Goal: Leave review/rating: Share an evaluation or opinion about a product, service, or content

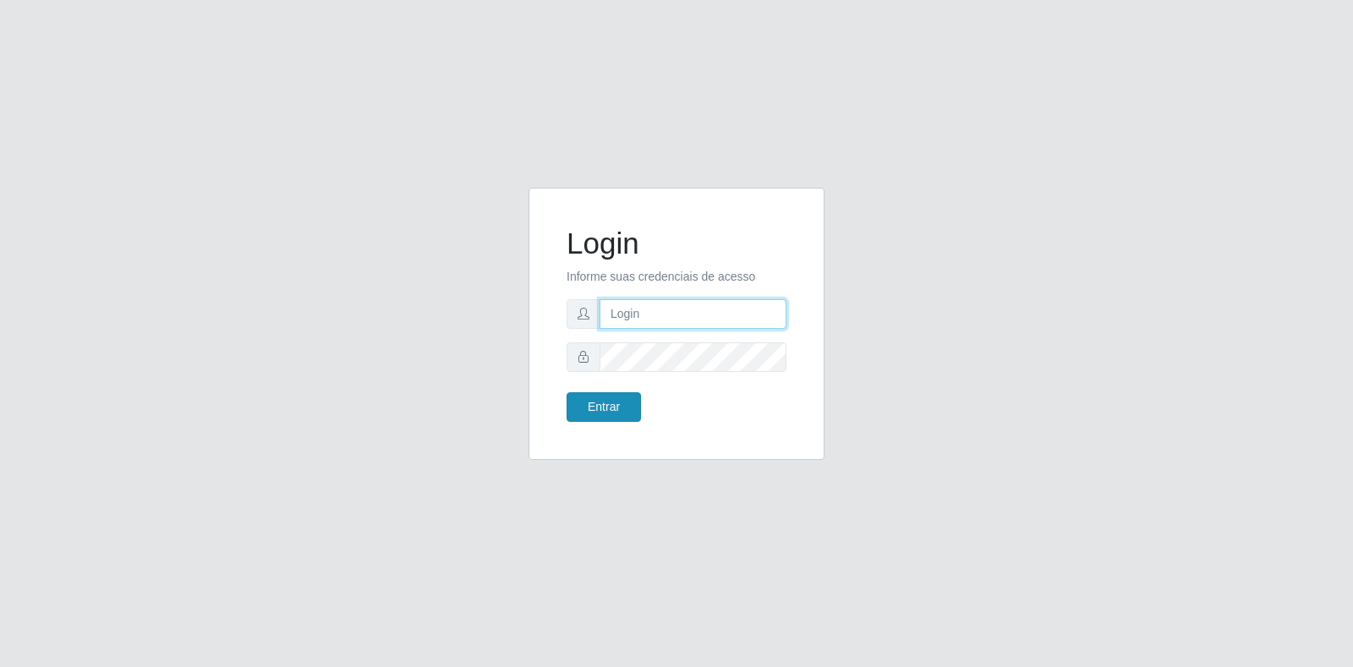
type input "[EMAIL_ADDRESS][DOMAIN_NAME]"
click at [607, 403] on button "Entrar" at bounding box center [604, 407] width 74 height 30
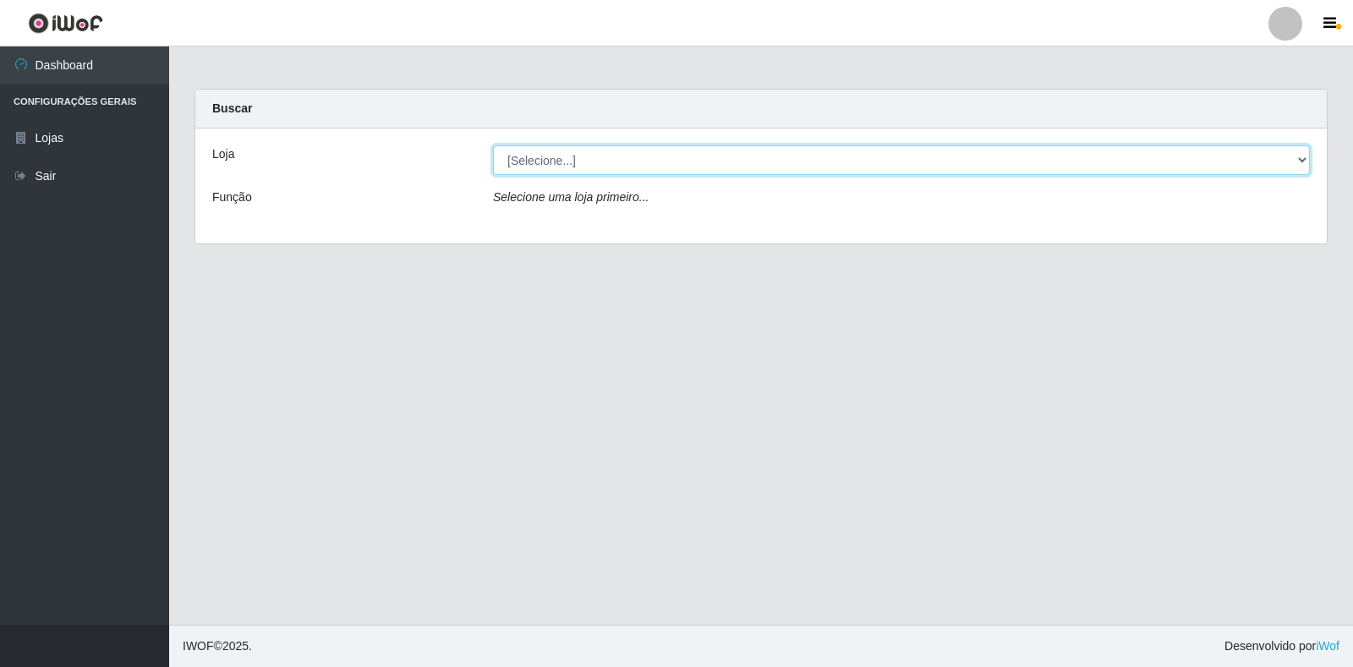
drag, startPoint x: 537, startPoint y: 149, endPoint x: 547, endPoint y: 173, distance: 25.8
click at [537, 149] on select "[Selecione...] Atacado Vem - Loja 30 Laranjeiras Velha" at bounding box center [901, 160] width 817 height 30
select select "495"
click at [493, 145] on select "[Selecione...] Atacado Vem - Loja 30 Laranjeiras Velha" at bounding box center [901, 160] width 817 height 30
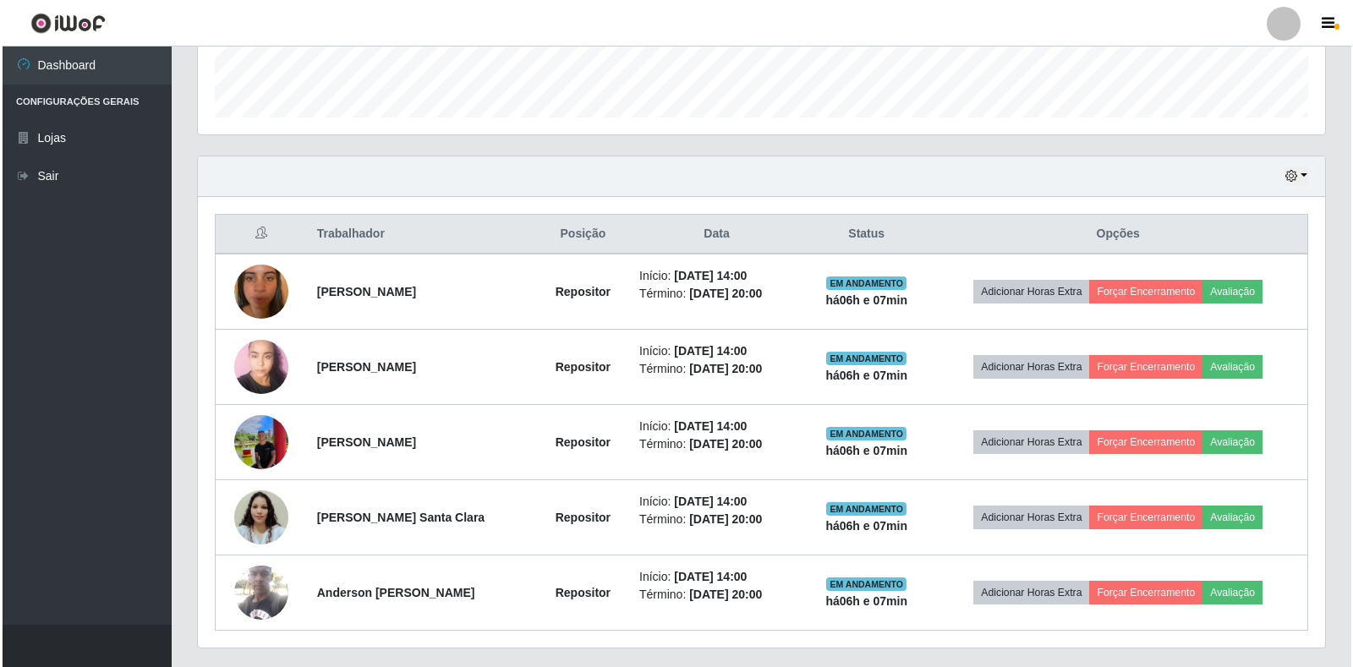
scroll to position [531, 0]
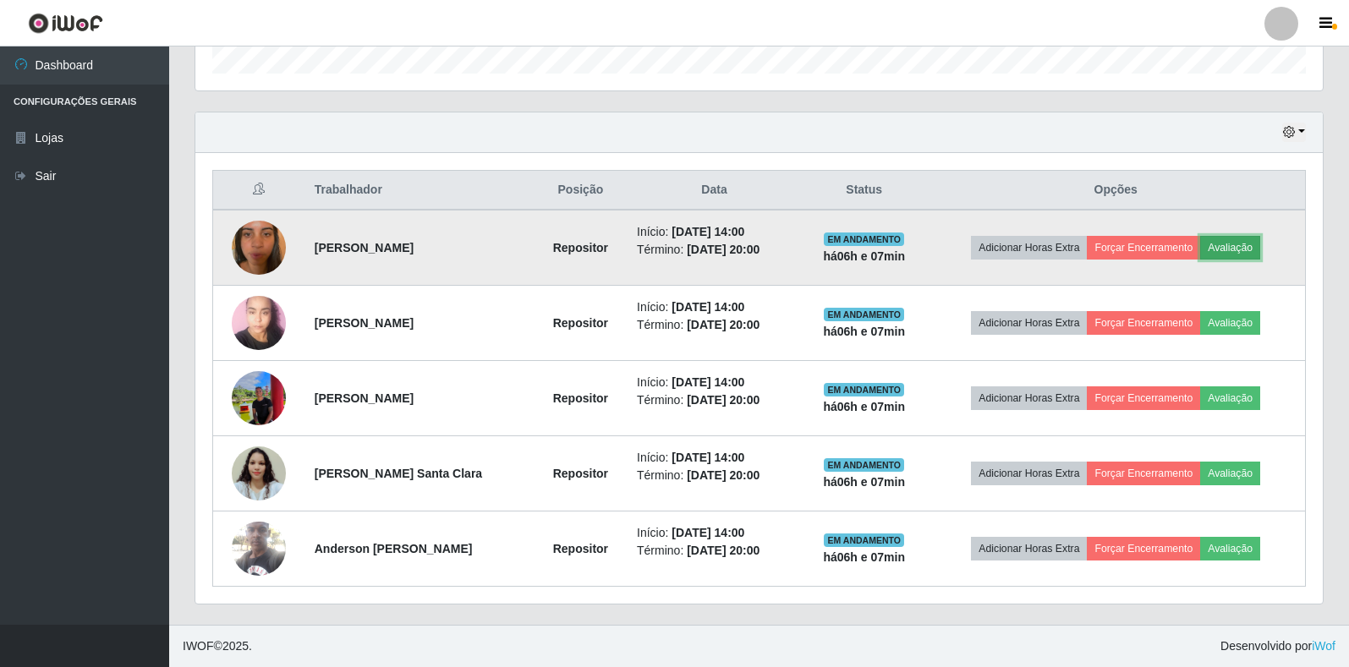
click at [1258, 244] on button "Avaliação" at bounding box center [1230, 248] width 60 height 24
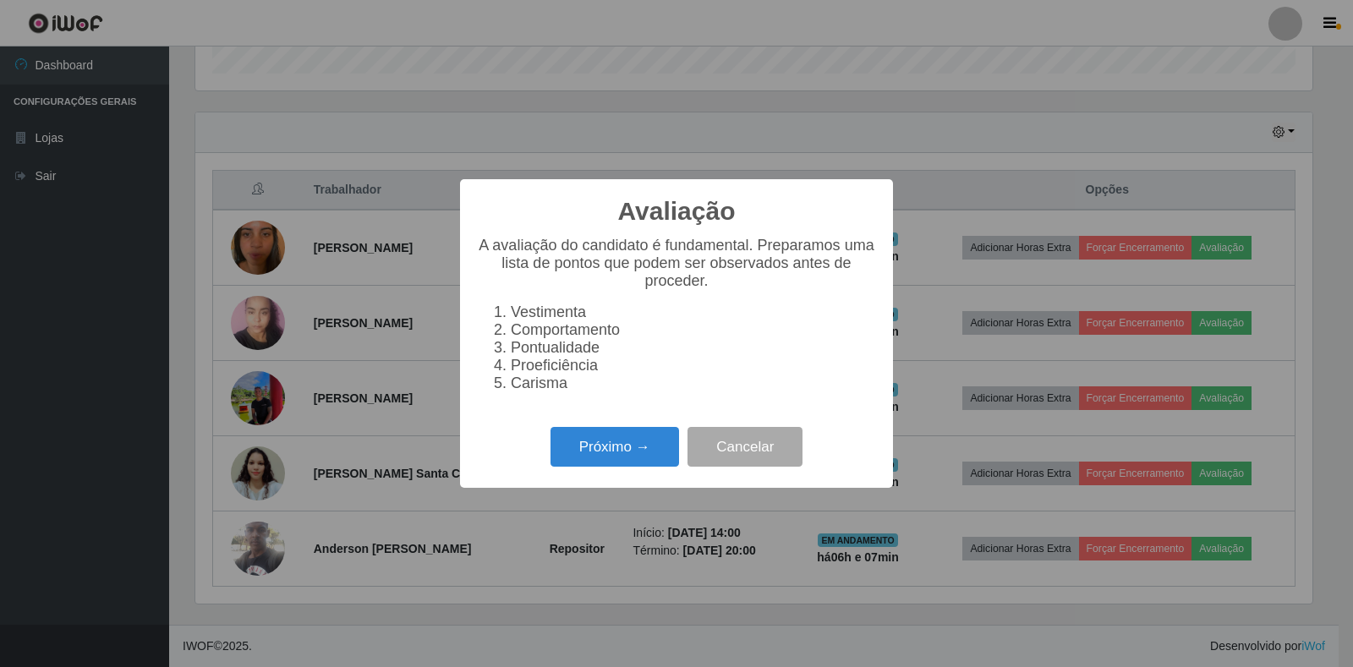
click button "Próximo →" at bounding box center [615, 447] width 129 height 40
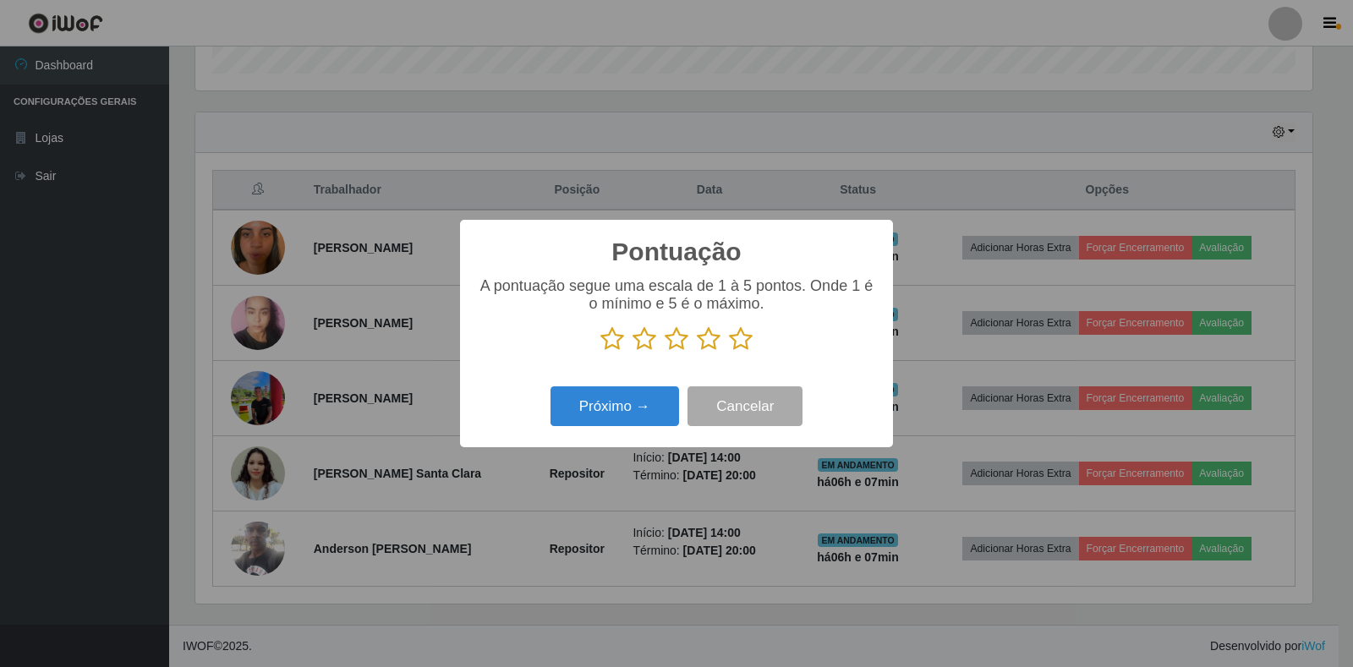
scroll to position [845486, 844719]
click at [738, 339] on icon at bounding box center [741, 338] width 24 height 25
click at [729, 352] on input "radio" at bounding box center [729, 352] width 0 height 0
click at [583, 425] on button "Próximo →" at bounding box center [615, 407] width 129 height 40
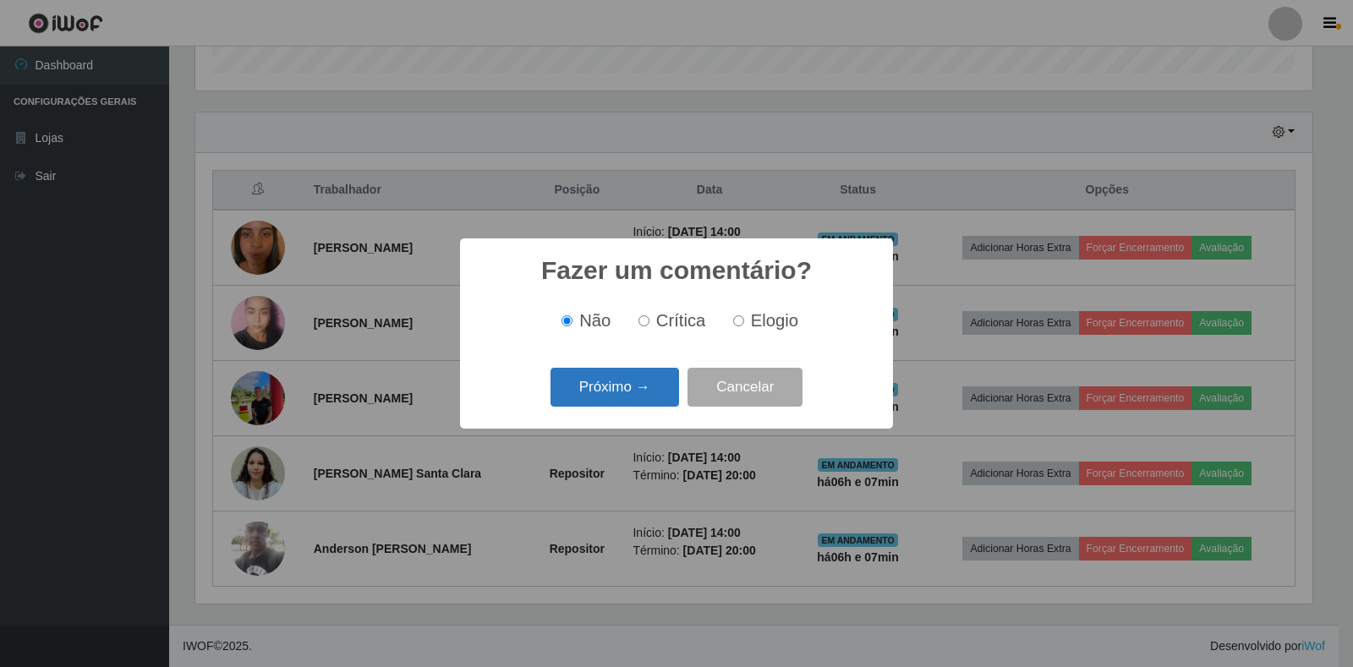
click at [643, 383] on button "Próximo →" at bounding box center [615, 388] width 129 height 40
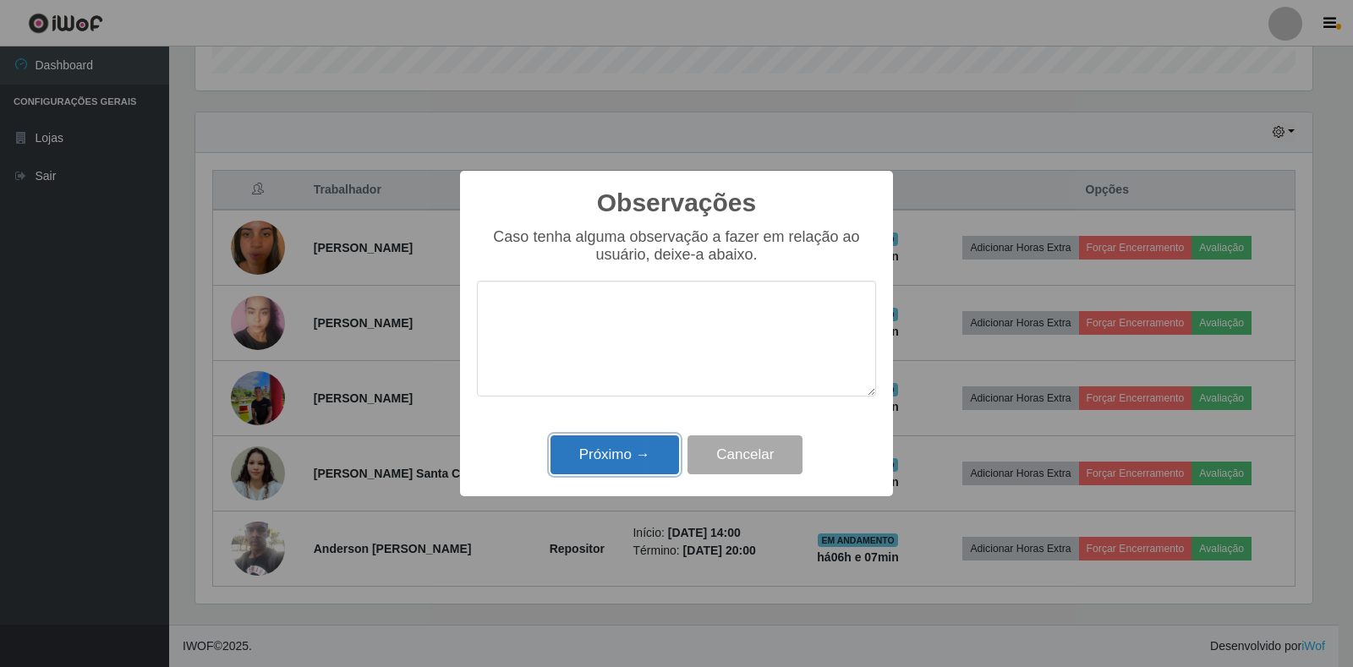
click at [609, 466] on button "Próximo →" at bounding box center [615, 456] width 129 height 40
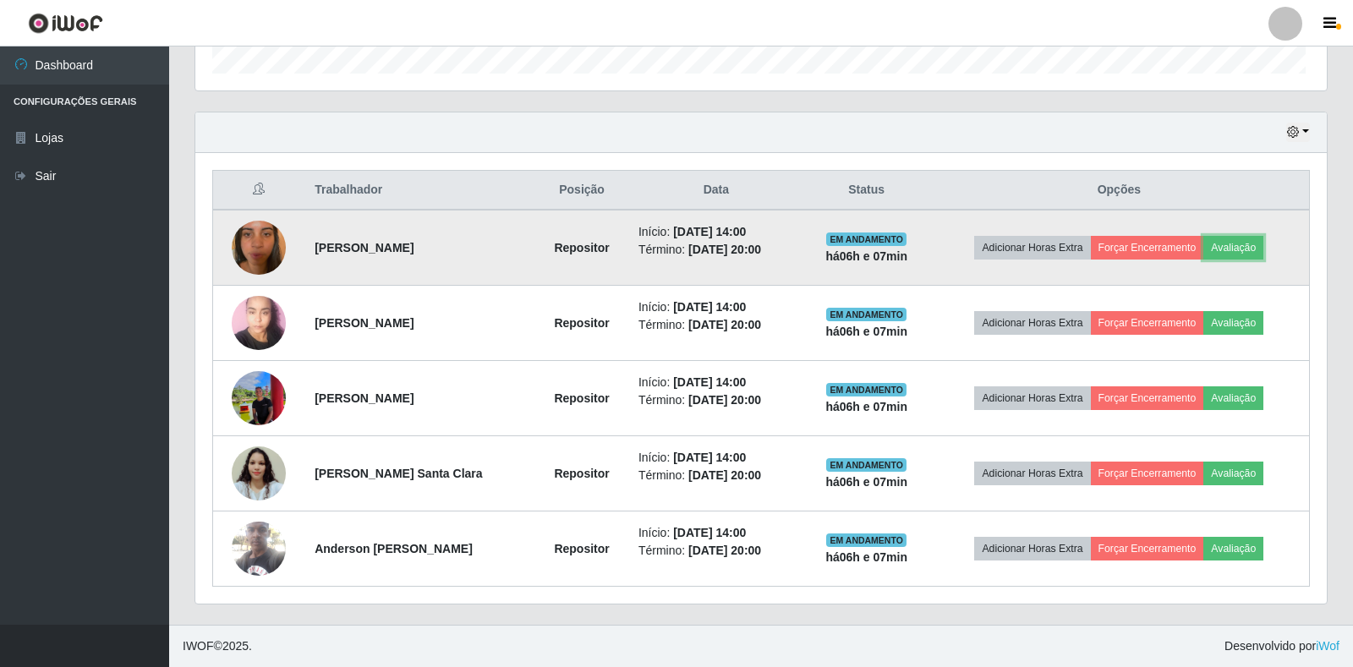
scroll to position [351, 1128]
click at [1140, 243] on button "Forçar Encerramento" at bounding box center [1143, 248] width 113 height 24
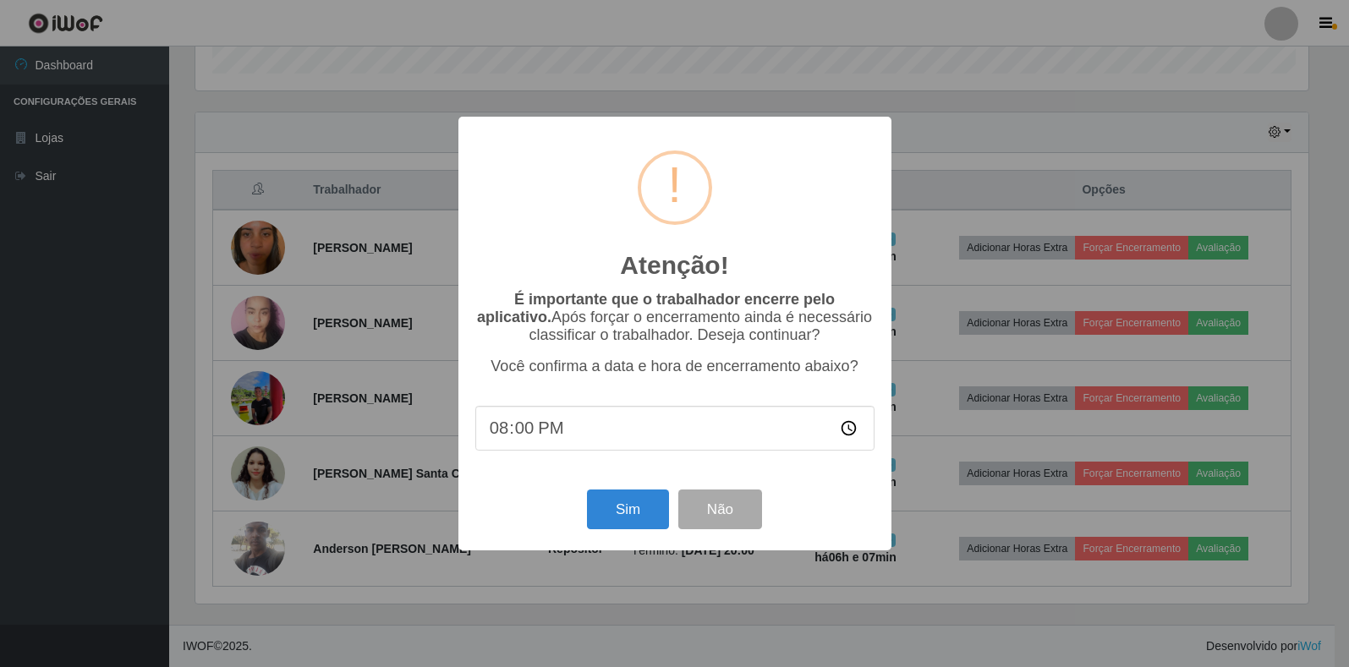
scroll to position [351, 1117]
click at [652, 516] on button "Sim" at bounding box center [630, 510] width 82 height 40
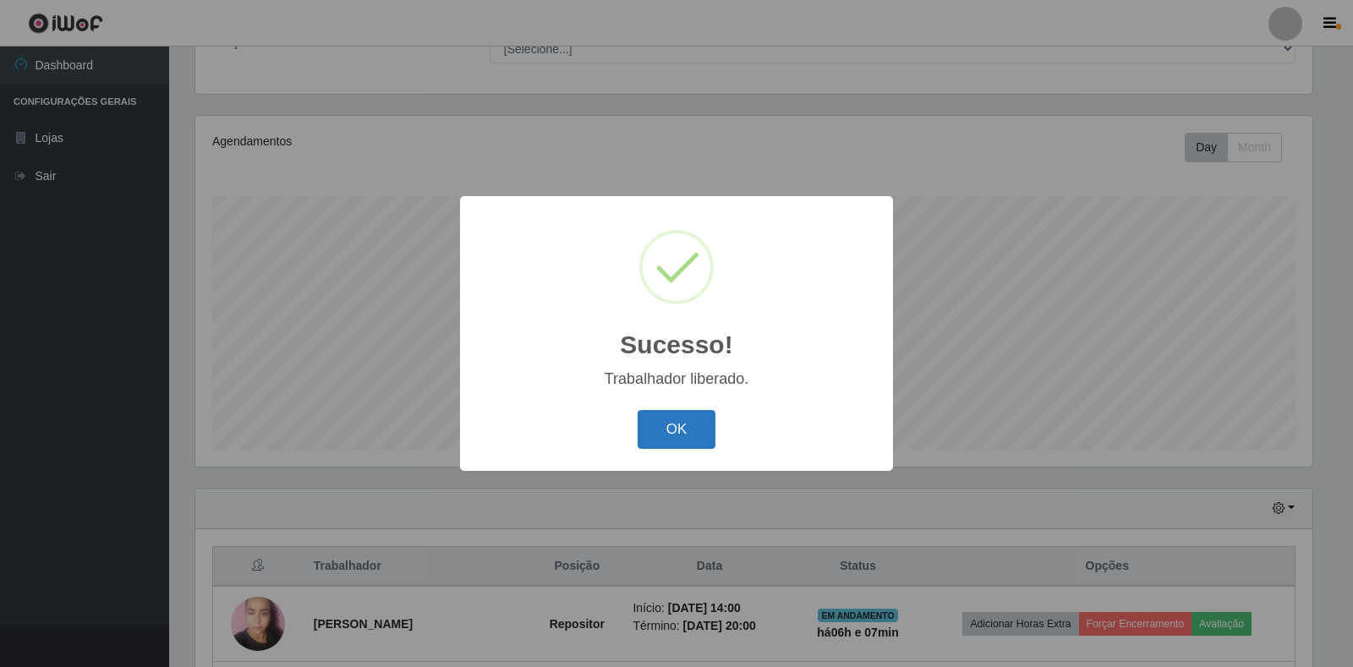
click at [690, 431] on button "OK" at bounding box center [677, 430] width 79 height 40
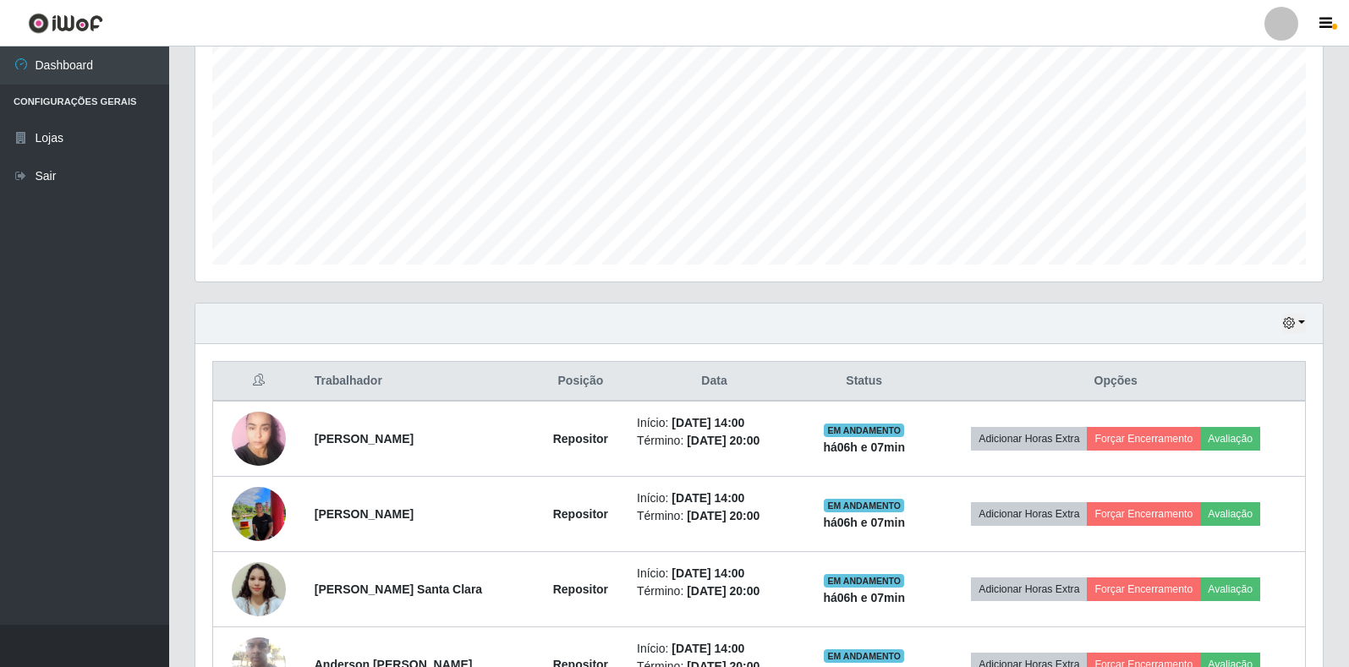
scroll to position [456, 0]
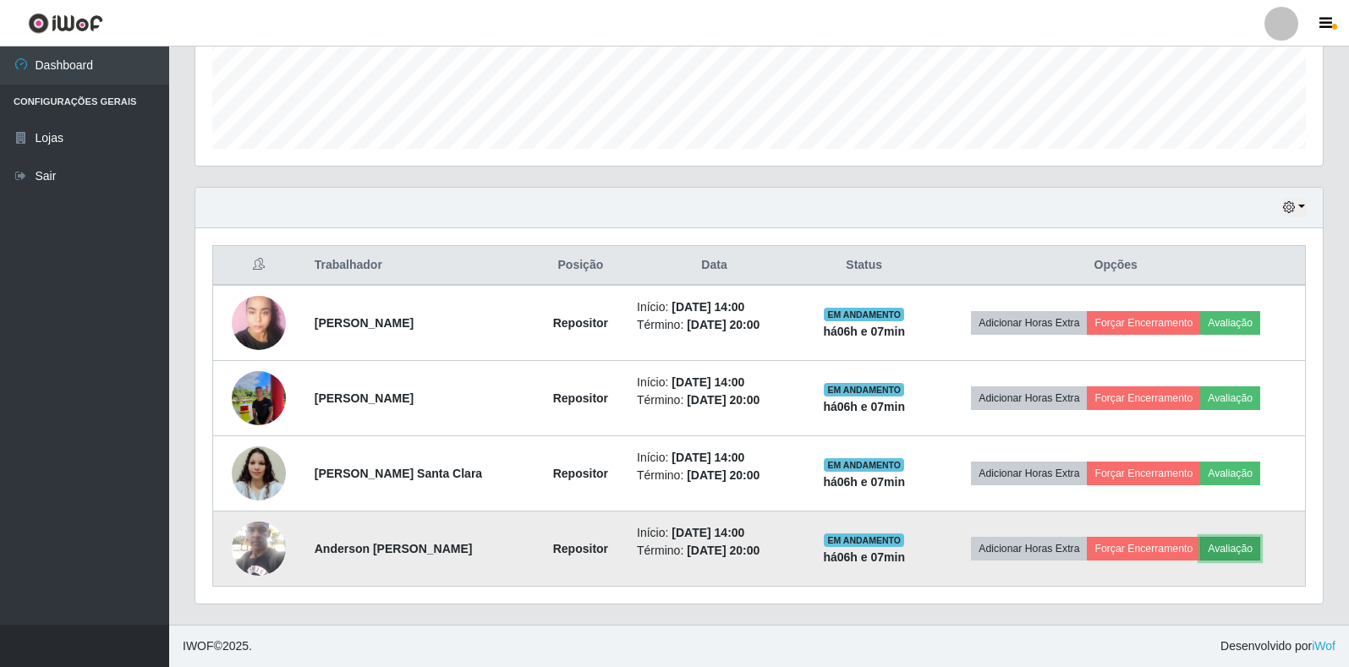
click at [1235, 544] on button "Avaliação" at bounding box center [1230, 549] width 60 height 24
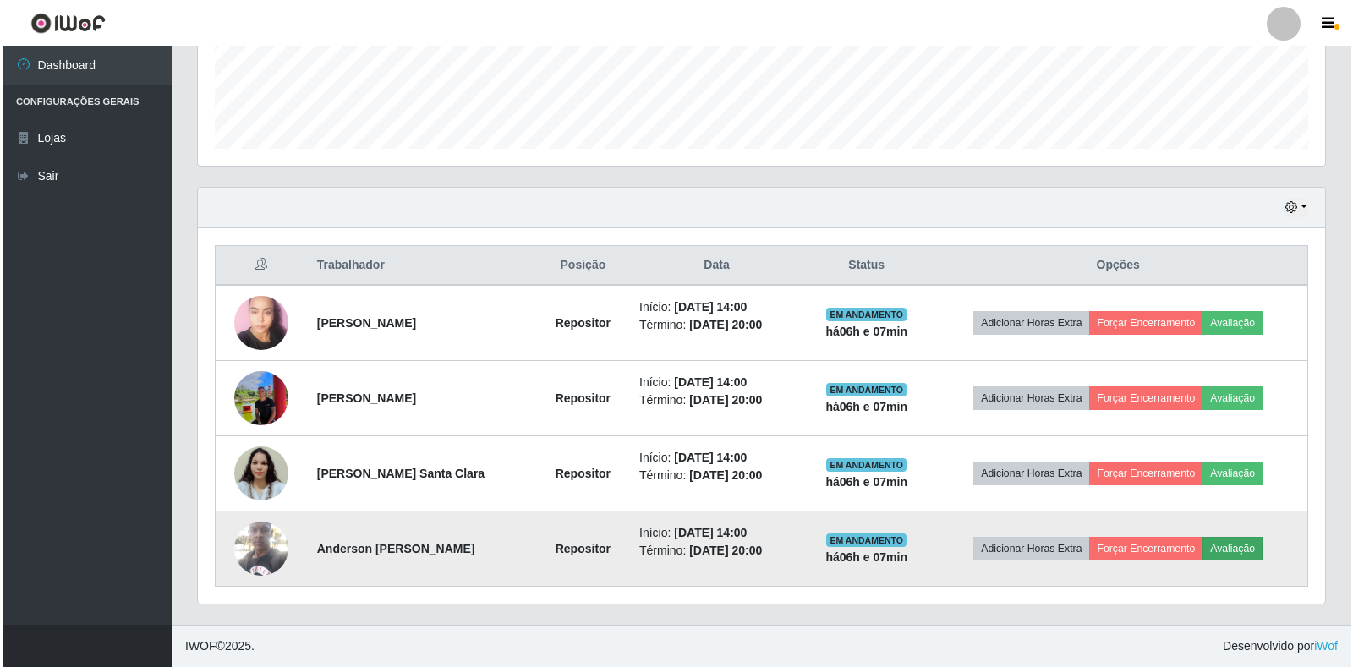
scroll to position [351, 1117]
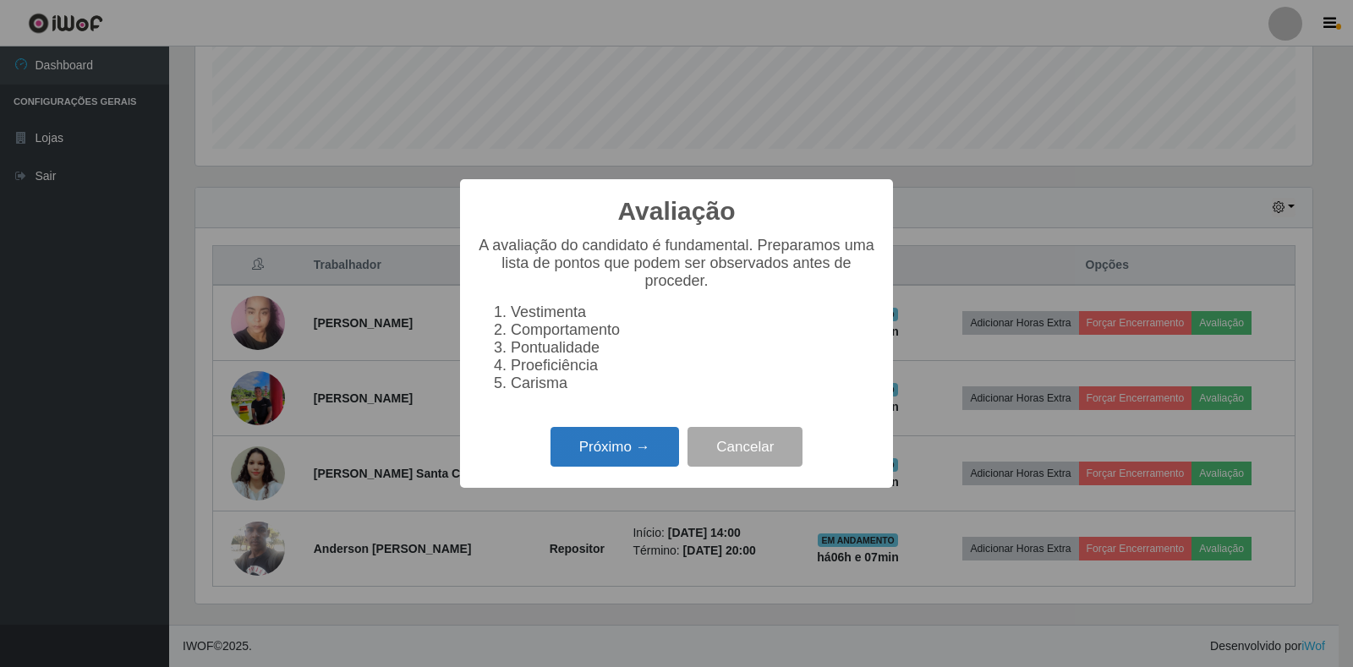
click at [592, 457] on button "Próximo →" at bounding box center [615, 447] width 129 height 40
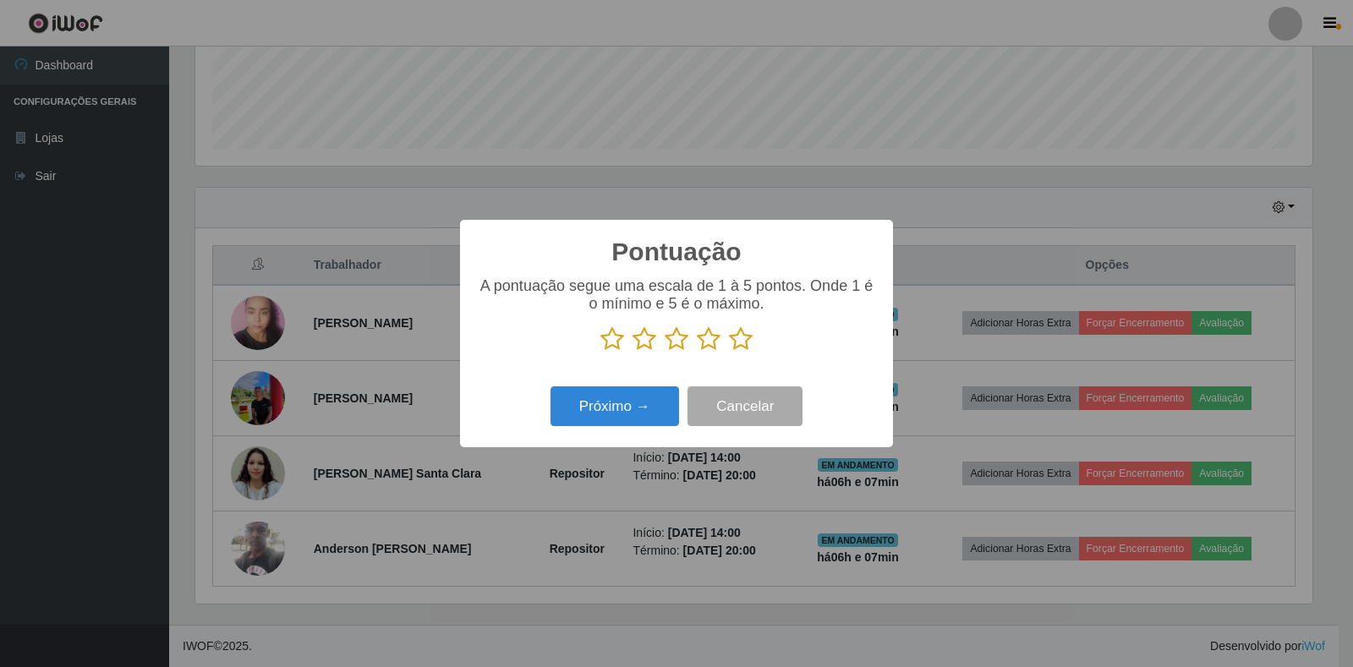
scroll to position [845486, 844719]
click at [740, 341] on icon at bounding box center [741, 338] width 24 height 25
click at [729, 352] on input "radio" at bounding box center [729, 352] width 0 height 0
click at [601, 420] on button "Próximo →" at bounding box center [615, 407] width 129 height 40
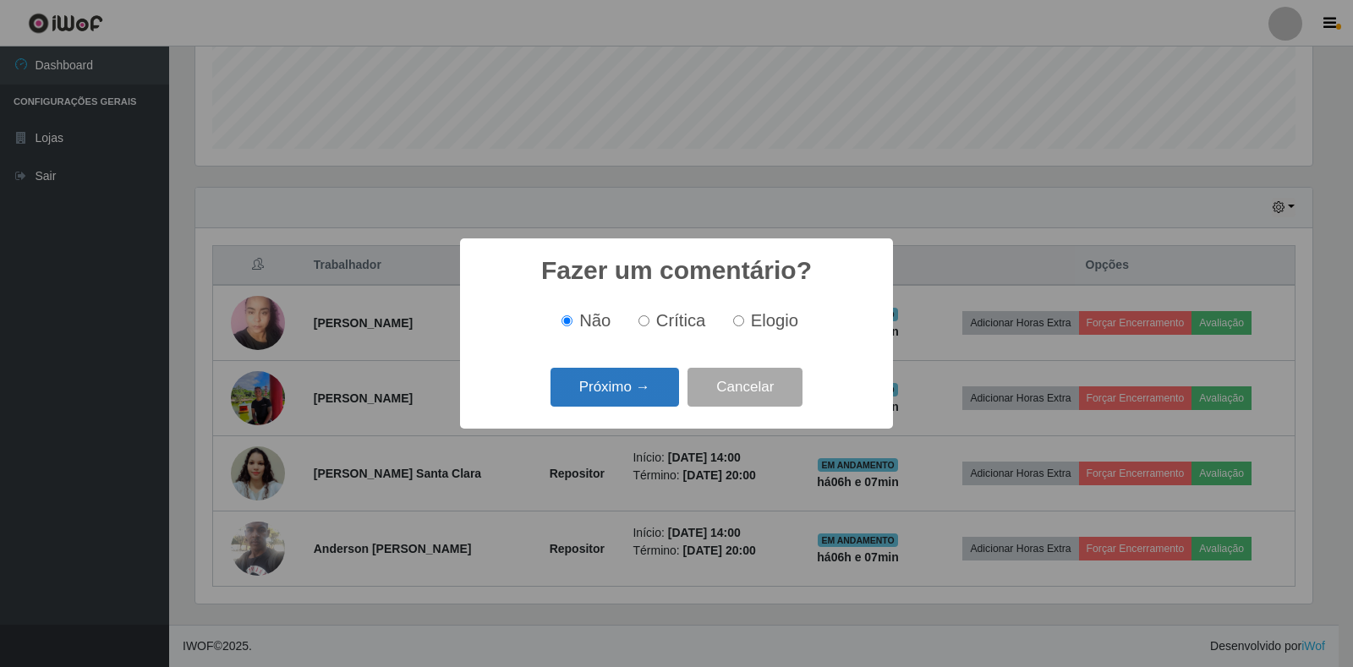
click at [641, 393] on button "Próximo →" at bounding box center [615, 388] width 129 height 40
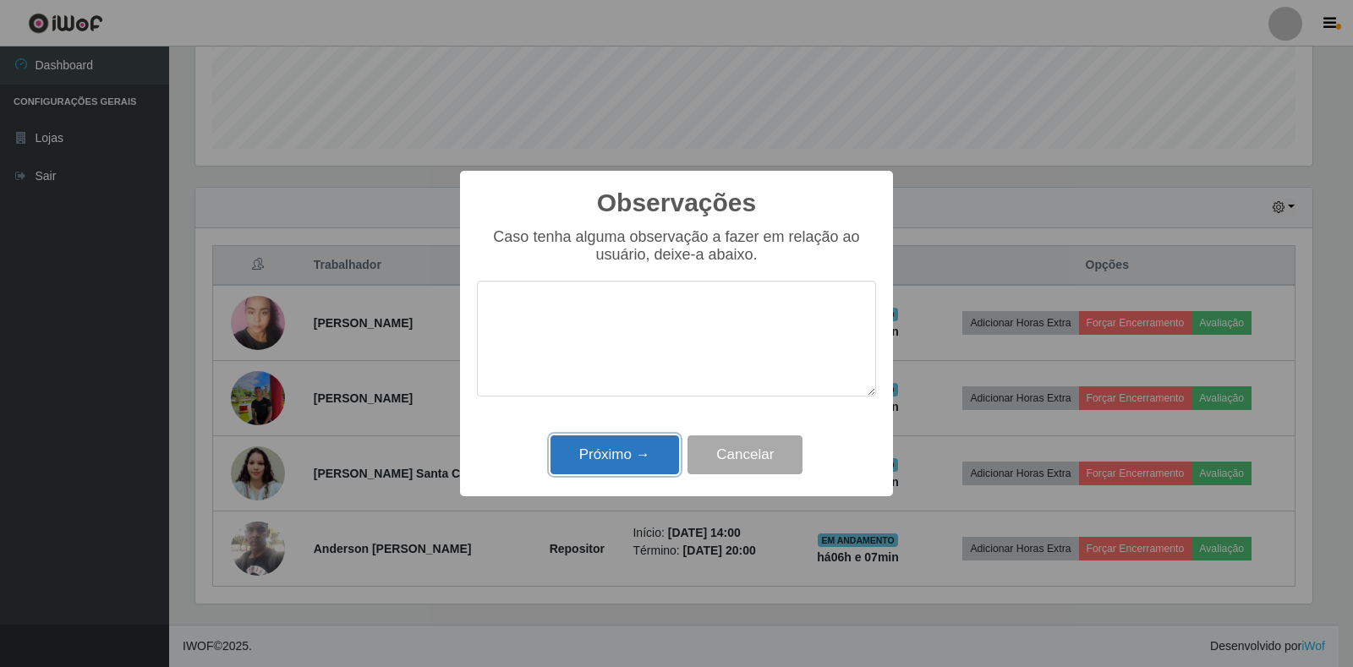
click at [651, 463] on button "Próximo →" at bounding box center [615, 456] width 129 height 40
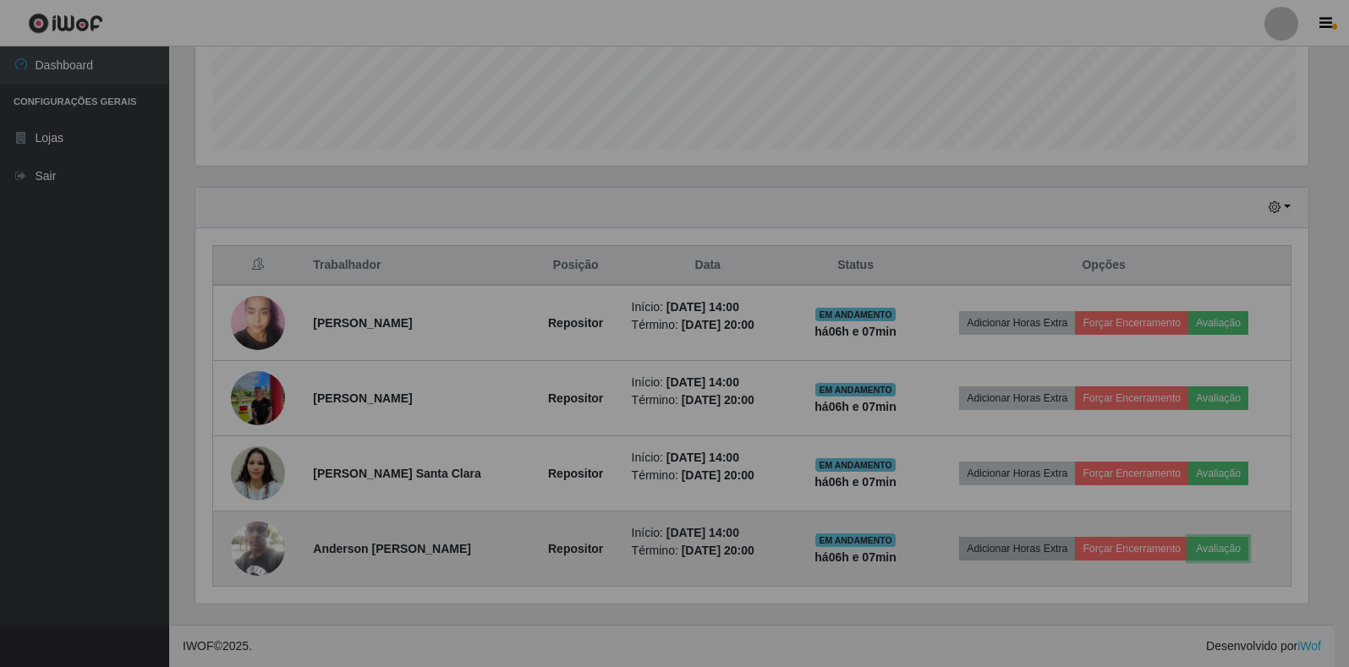
scroll to position [351, 1128]
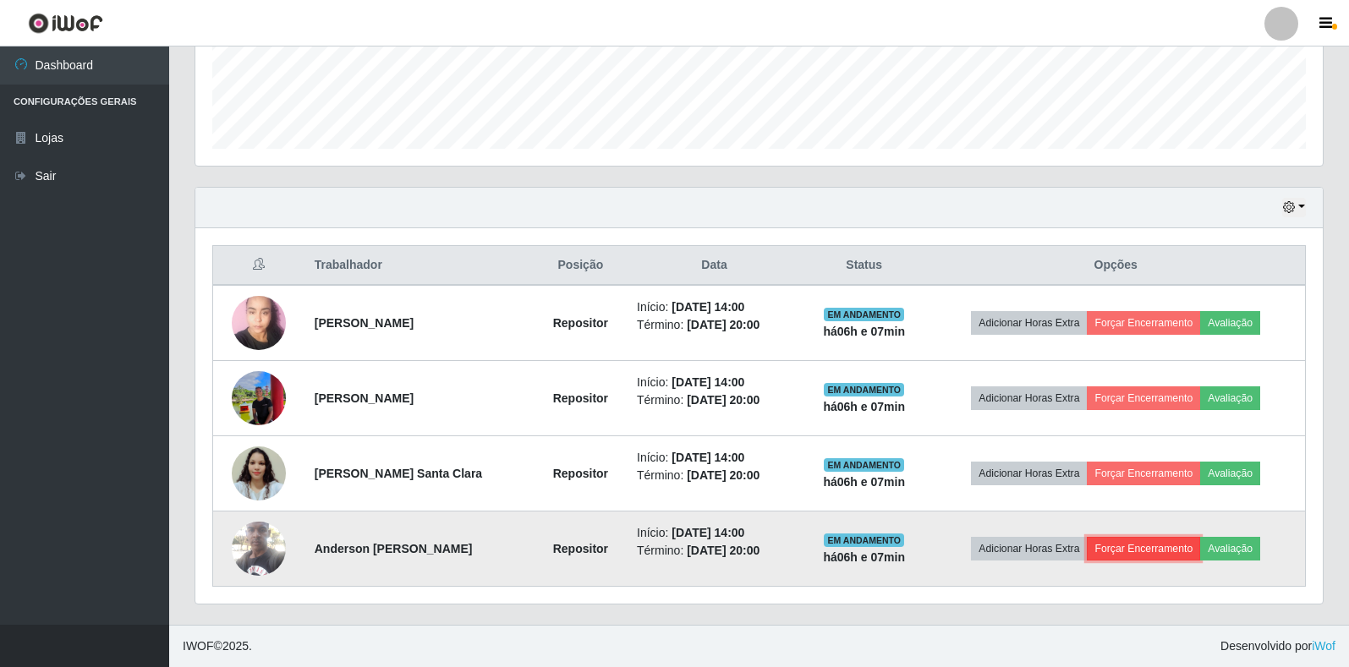
click at [1126, 548] on button "Forçar Encerramento" at bounding box center [1143, 549] width 113 height 24
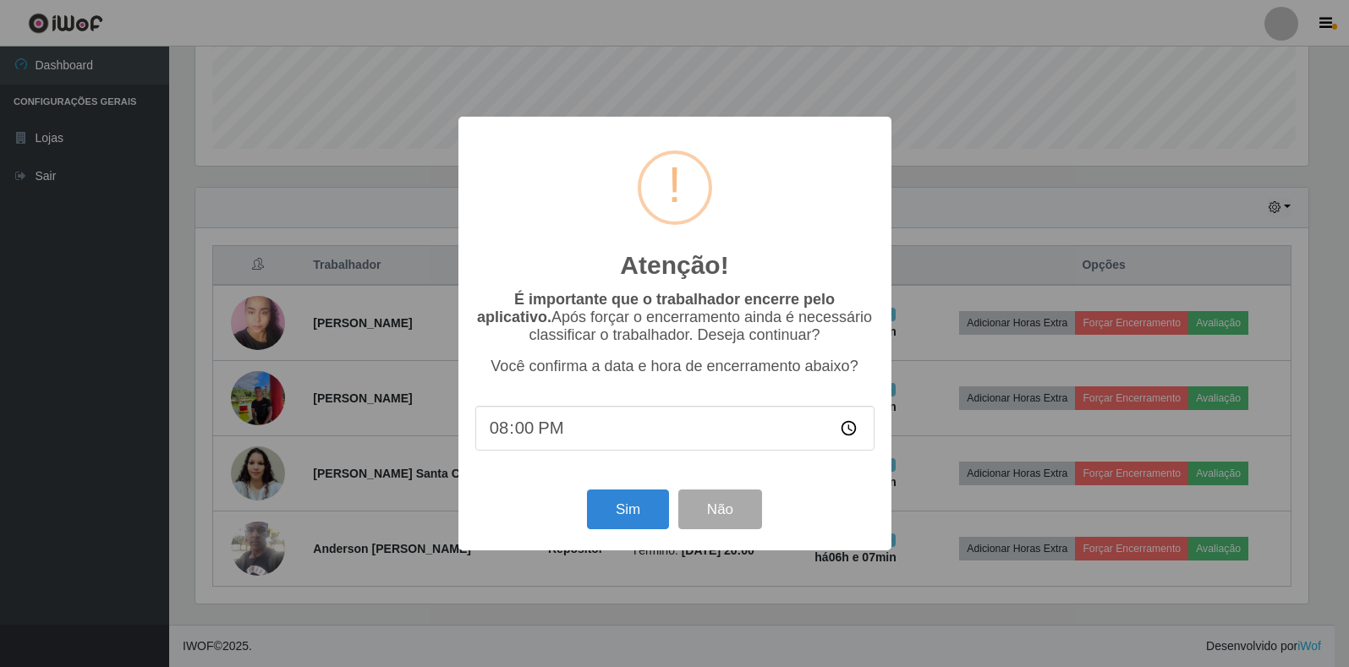
scroll to position [351, 1117]
click at [620, 521] on button "Sim" at bounding box center [630, 510] width 82 height 40
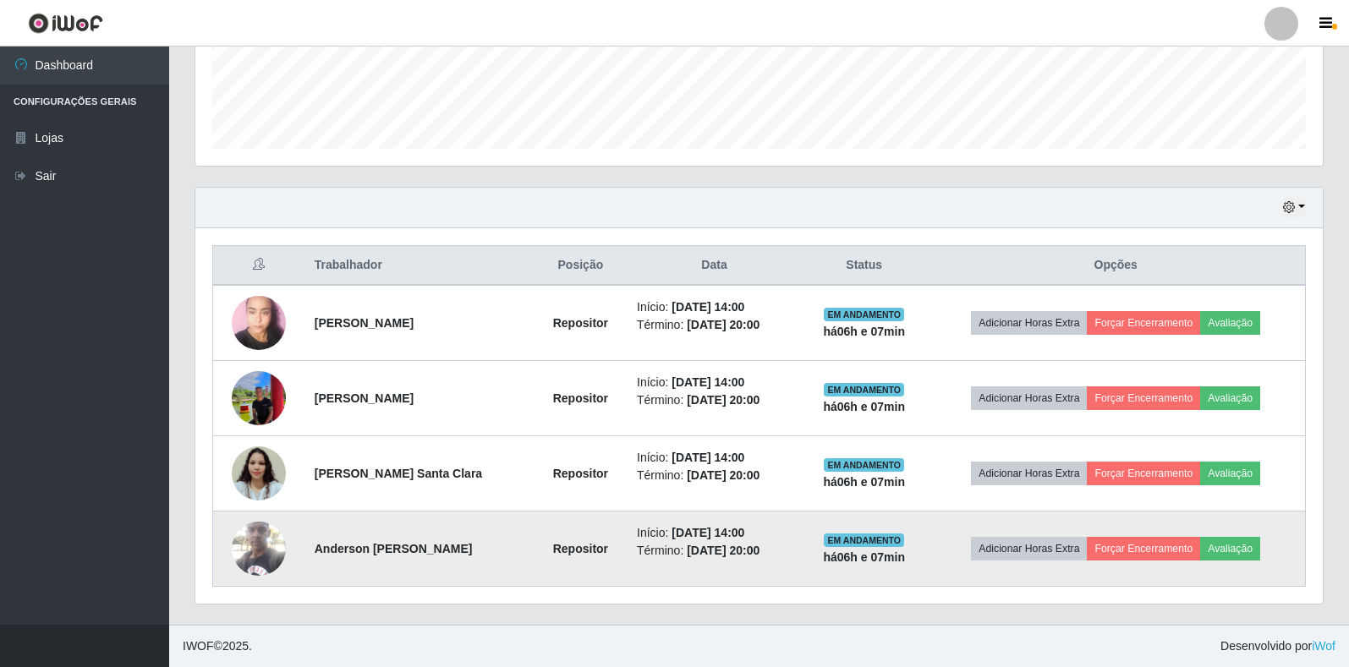
scroll to position [0, 0]
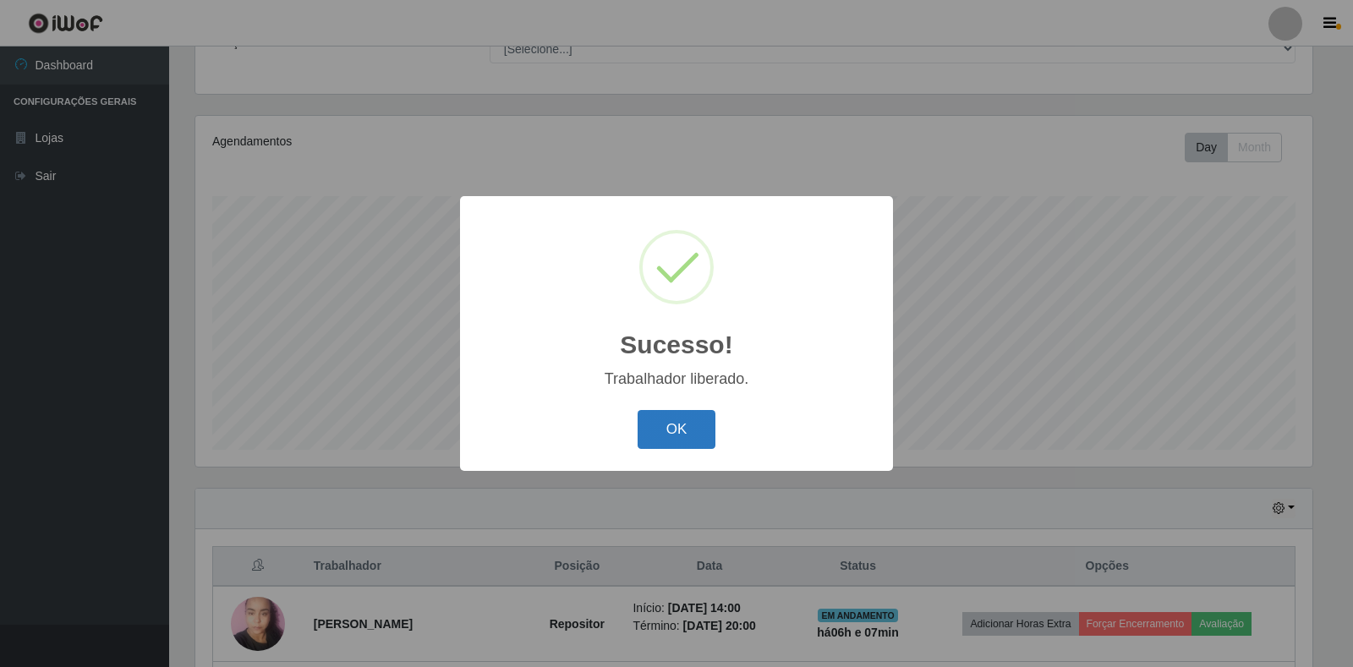
click at [671, 425] on button "OK" at bounding box center [677, 430] width 79 height 40
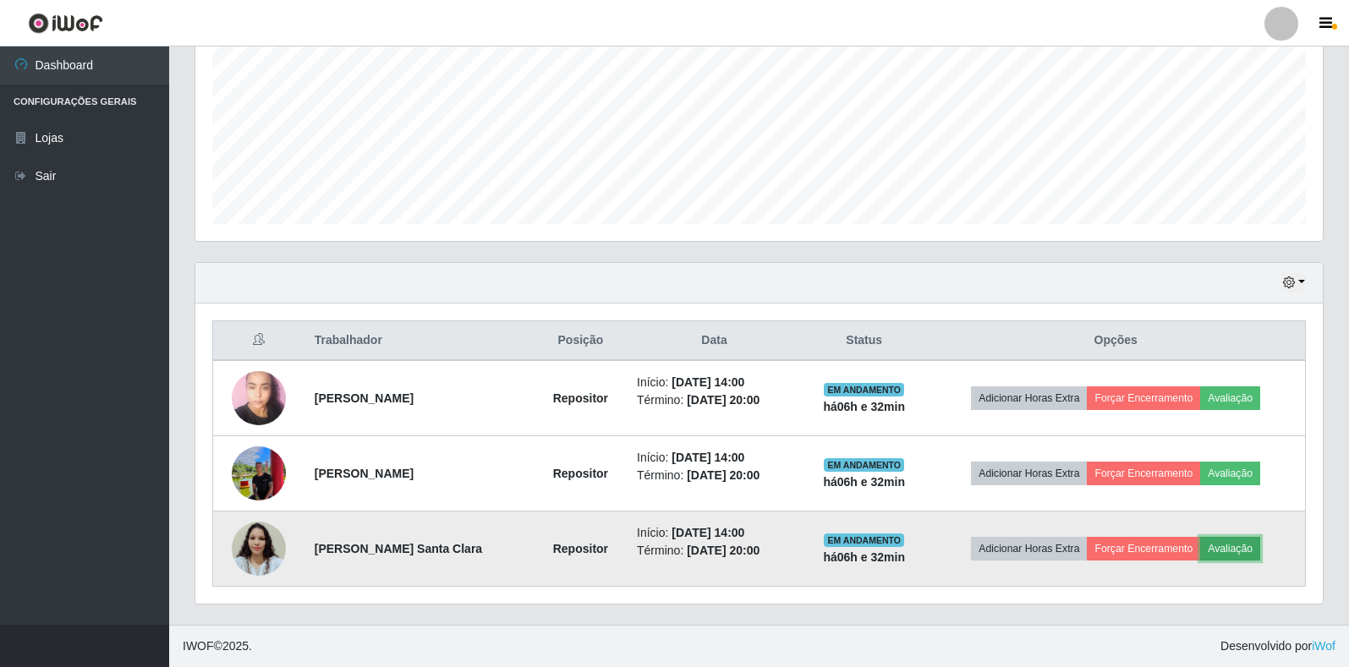
click at [1237, 546] on button "Avaliação" at bounding box center [1230, 549] width 60 height 24
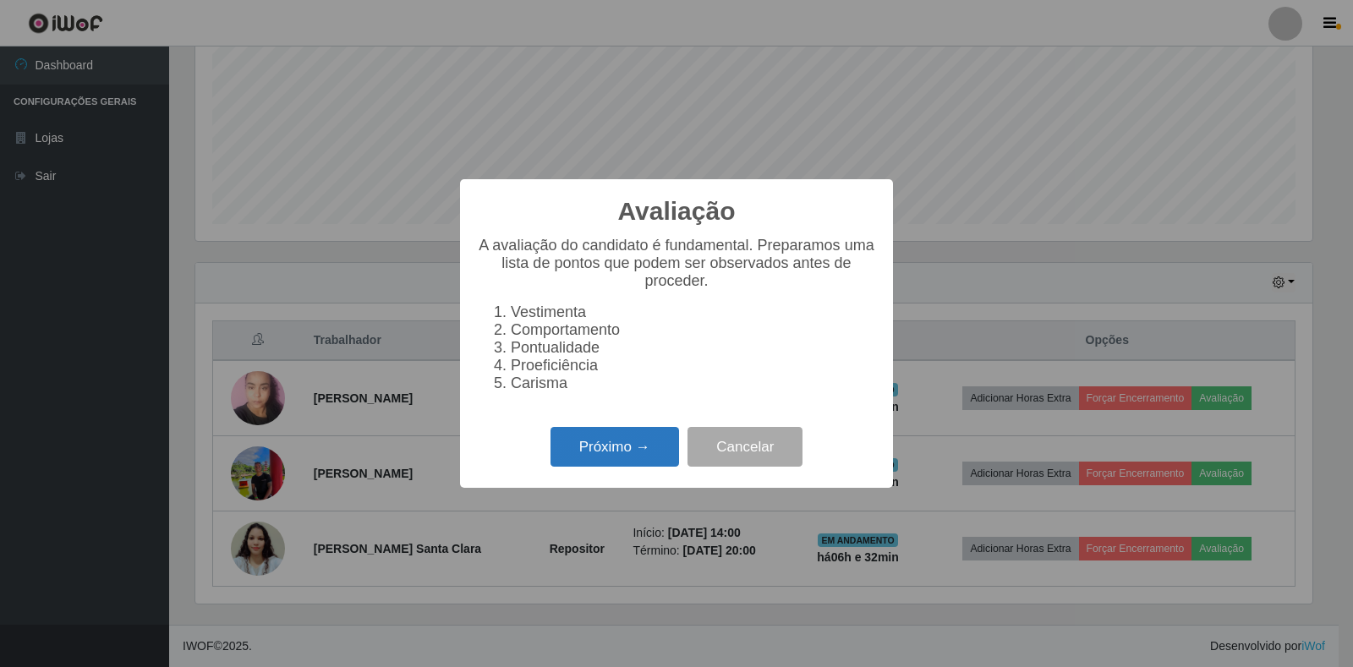
click at [650, 454] on button "Próximo →" at bounding box center [615, 447] width 129 height 40
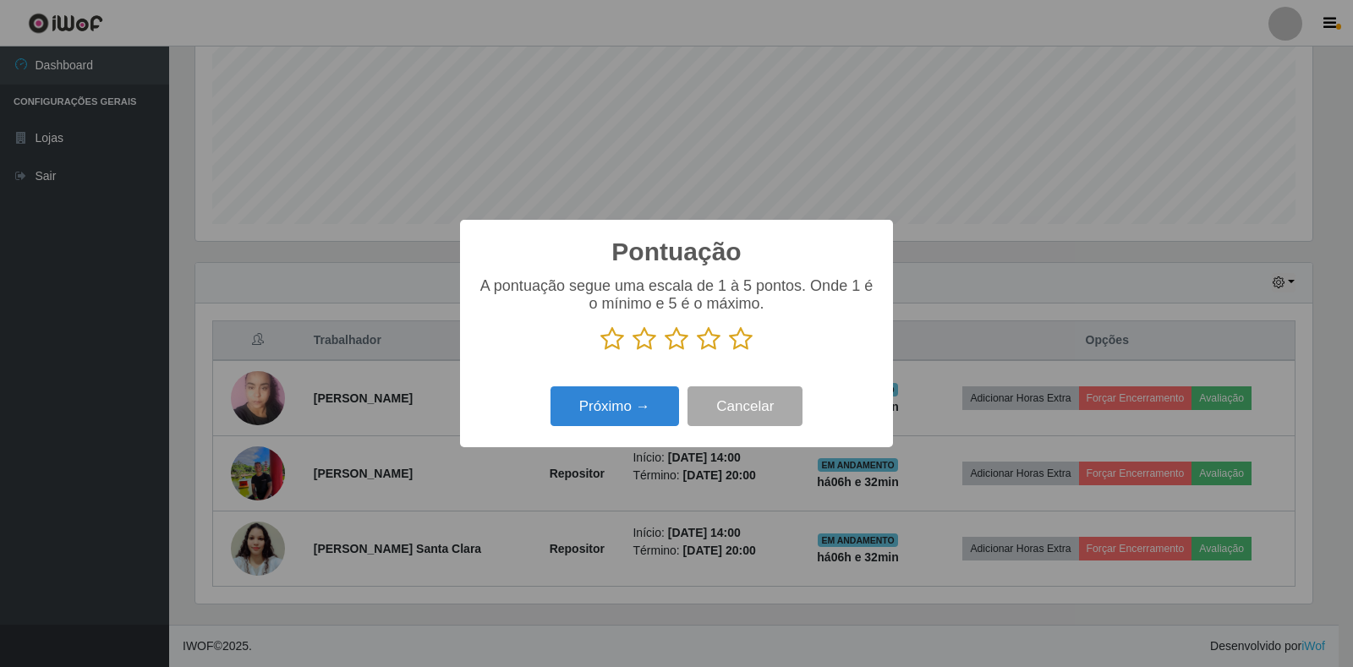
click at [741, 350] on icon at bounding box center [741, 338] width 24 height 25
click at [729, 352] on input "radio" at bounding box center [729, 352] width 0 height 0
click at [621, 415] on button "Próximo →" at bounding box center [615, 407] width 129 height 40
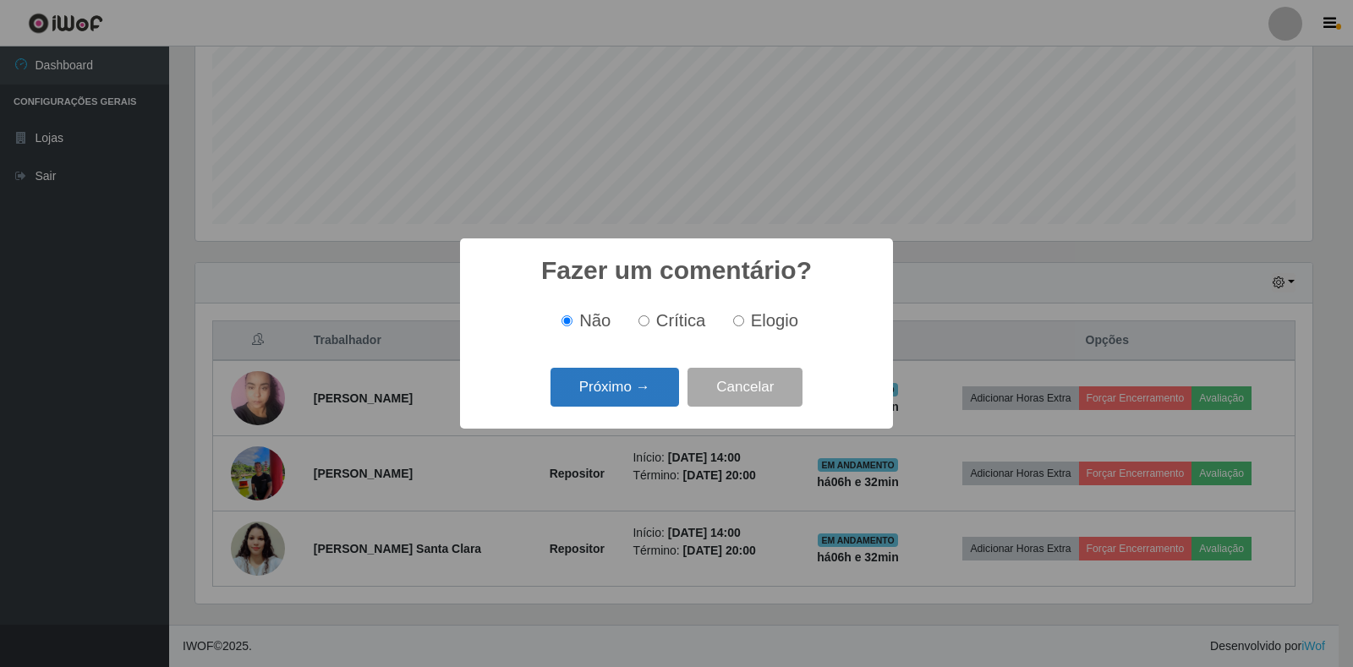
click at [642, 392] on button "Próximo →" at bounding box center [615, 388] width 129 height 40
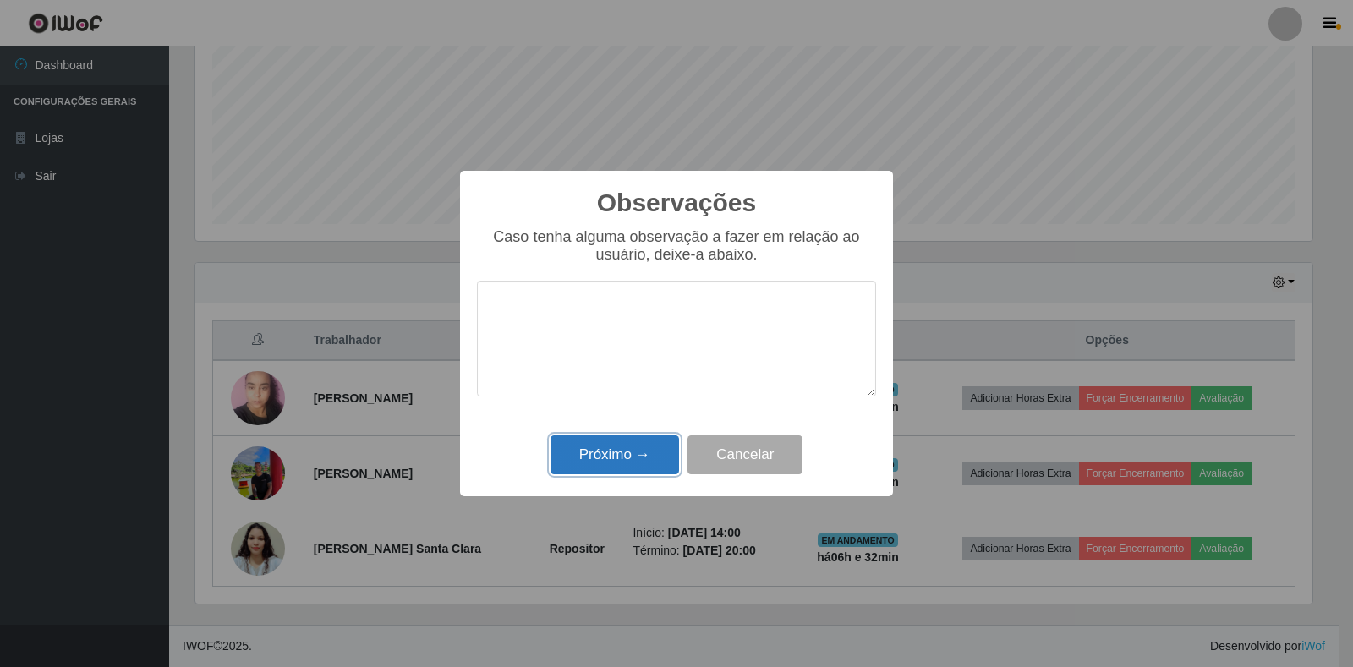
click at [639, 460] on button "Próximo →" at bounding box center [615, 456] width 129 height 40
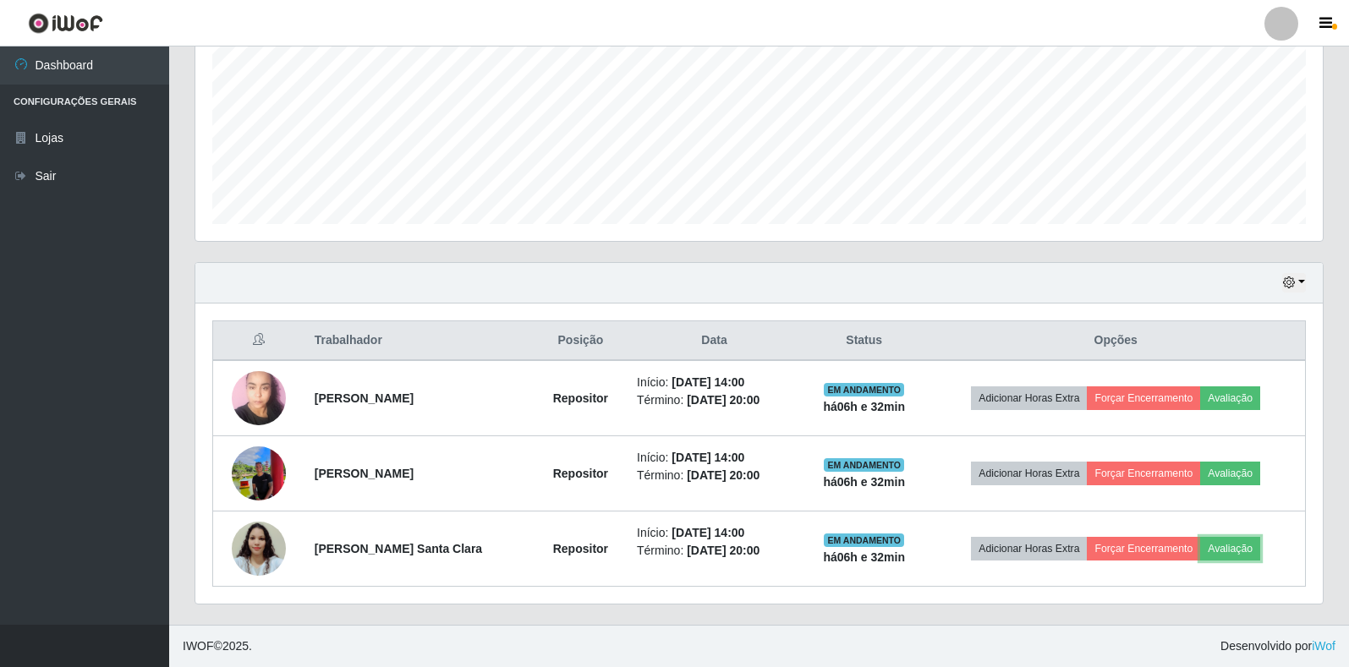
scroll to position [351, 1128]
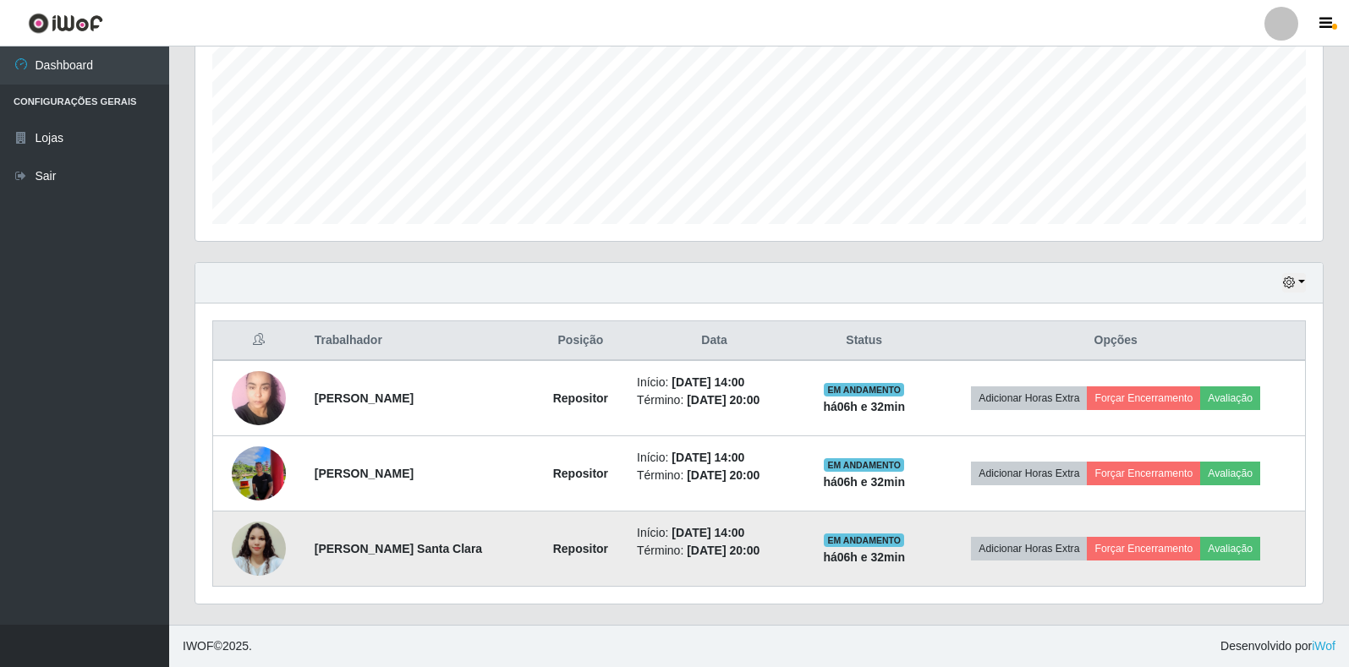
click at [249, 548] on img at bounding box center [259, 549] width 54 height 96
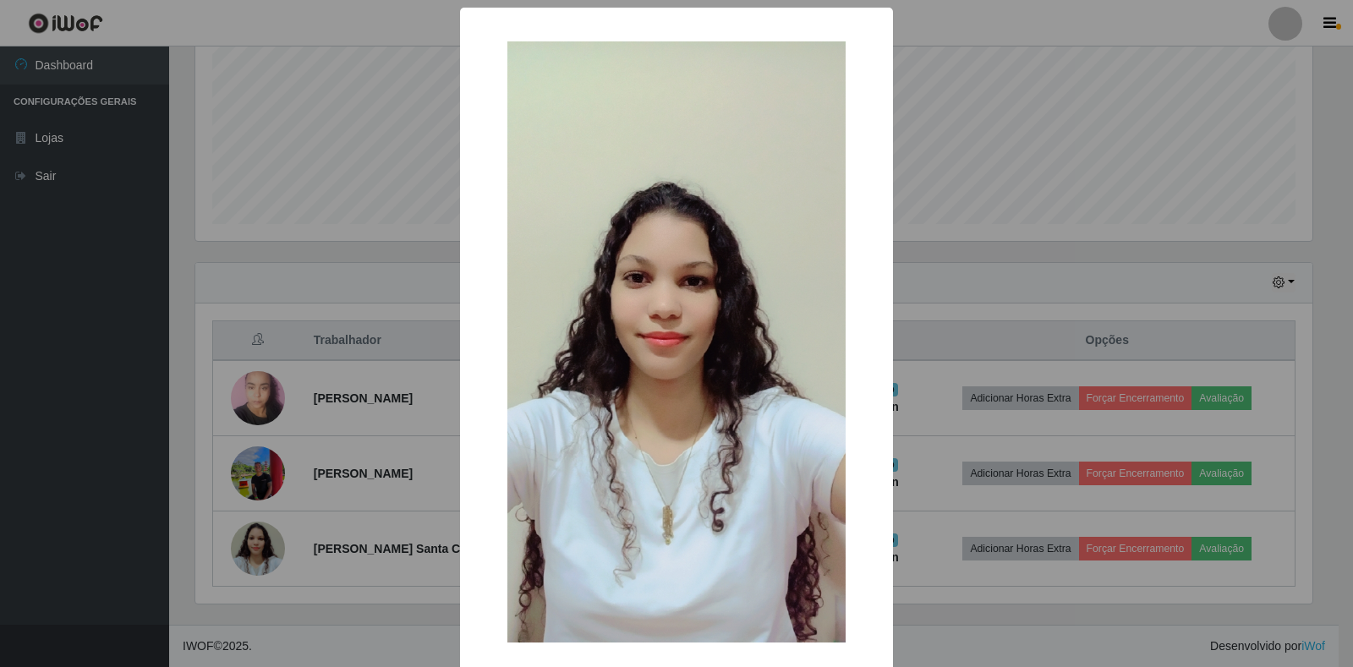
drag, startPoint x: 293, startPoint y: 315, endPoint x: 299, endPoint y: 337, distance: 23.0
click at [294, 315] on div "× OK Cancel" at bounding box center [676, 333] width 1353 height 667
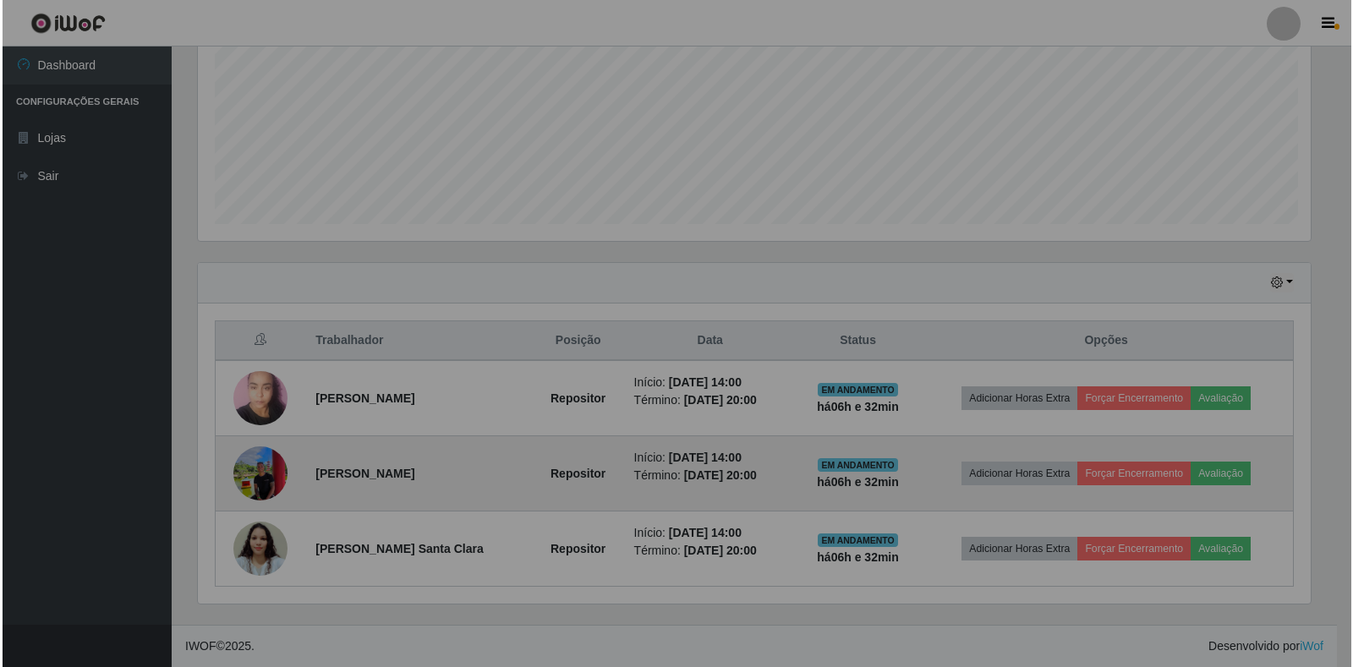
scroll to position [351, 1128]
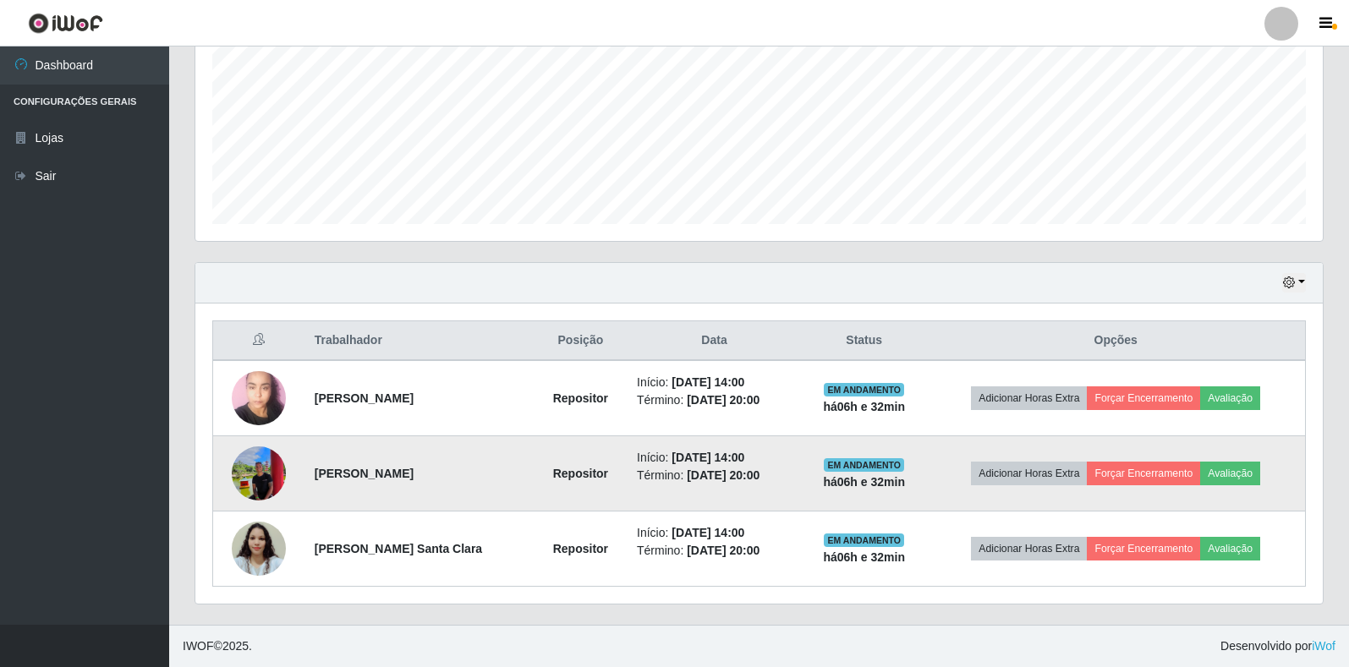
click at [254, 474] on img at bounding box center [259, 473] width 54 height 73
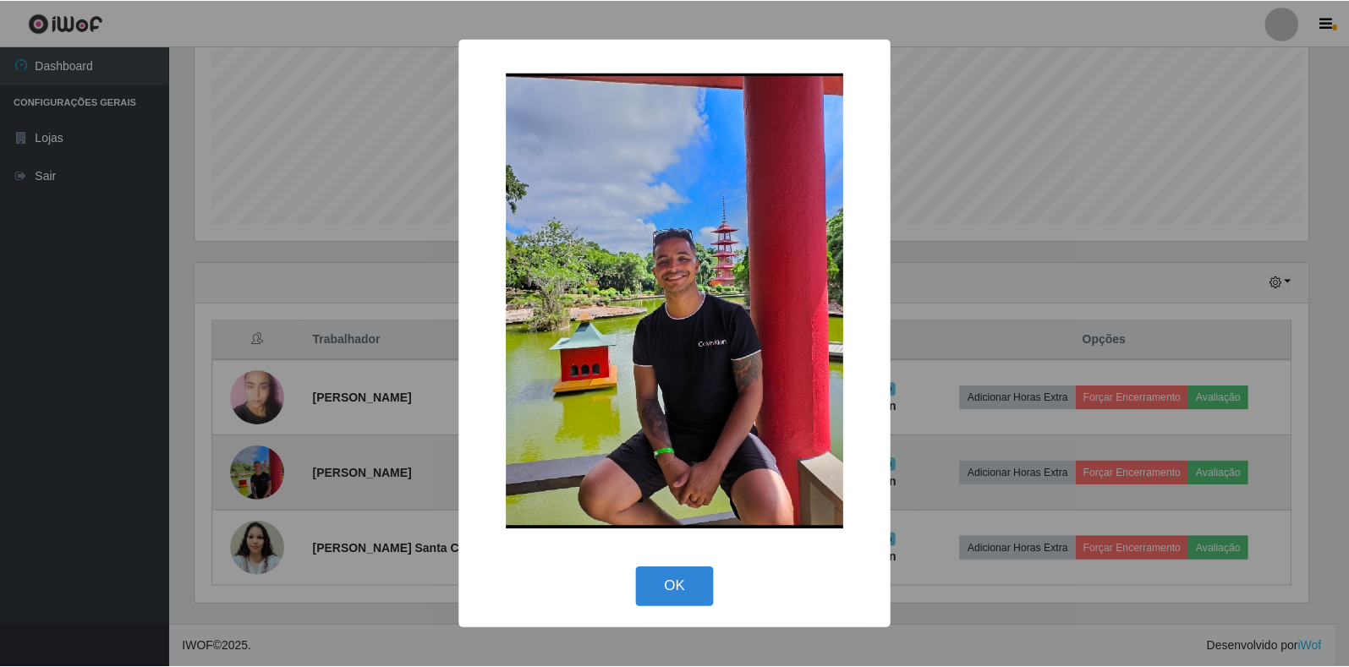
scroll to position [351, 1117]
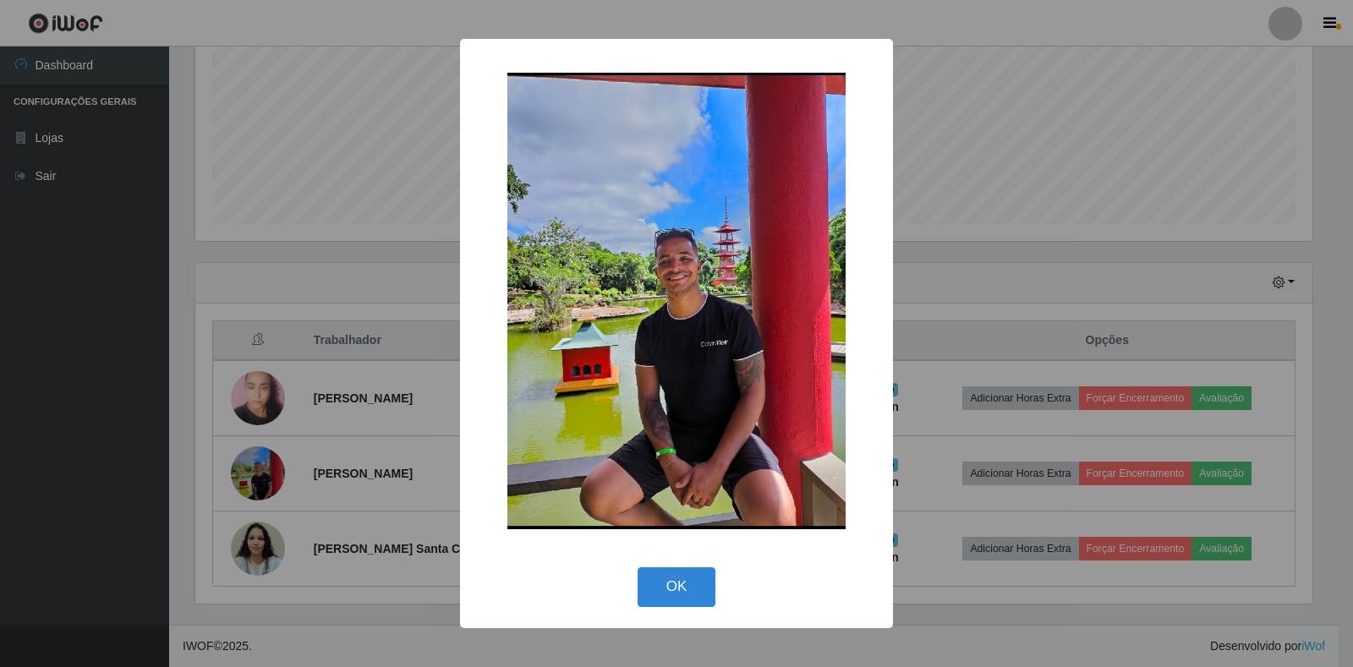
click at [305, 459] on div "× OK Cancel" at bounding box center [676, 333] width 1353 height 667
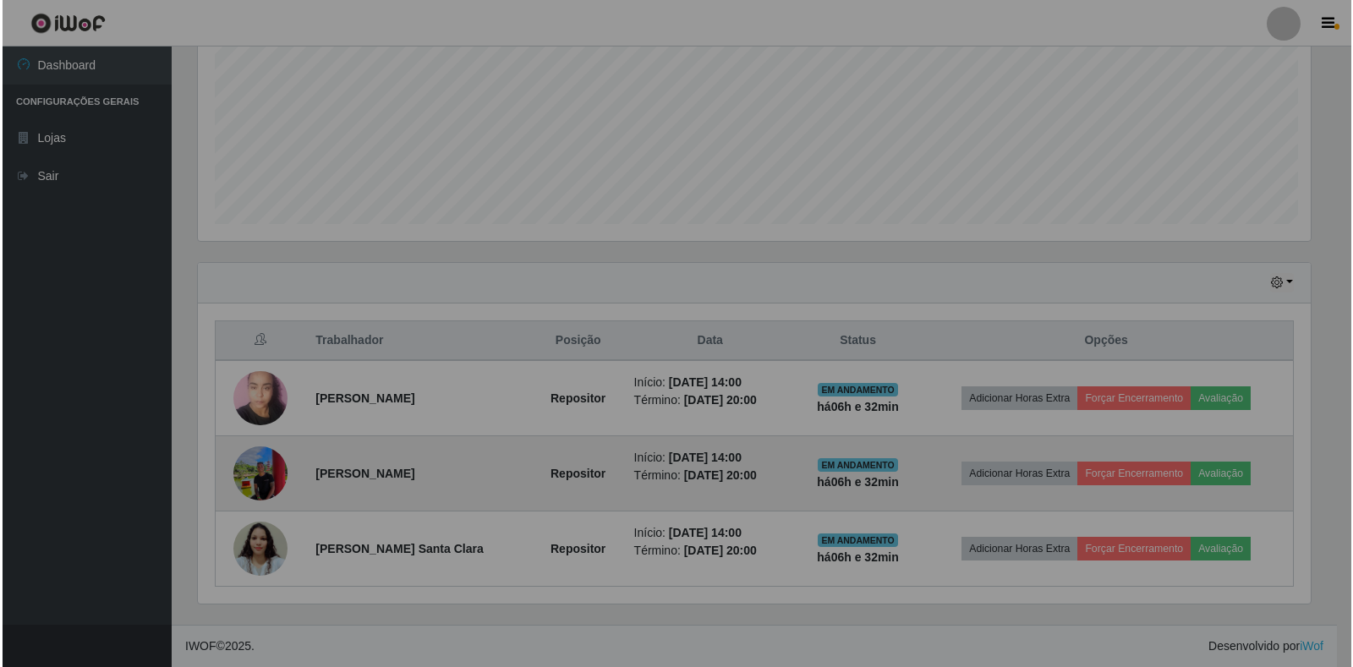
scroll to position [351, 1128]
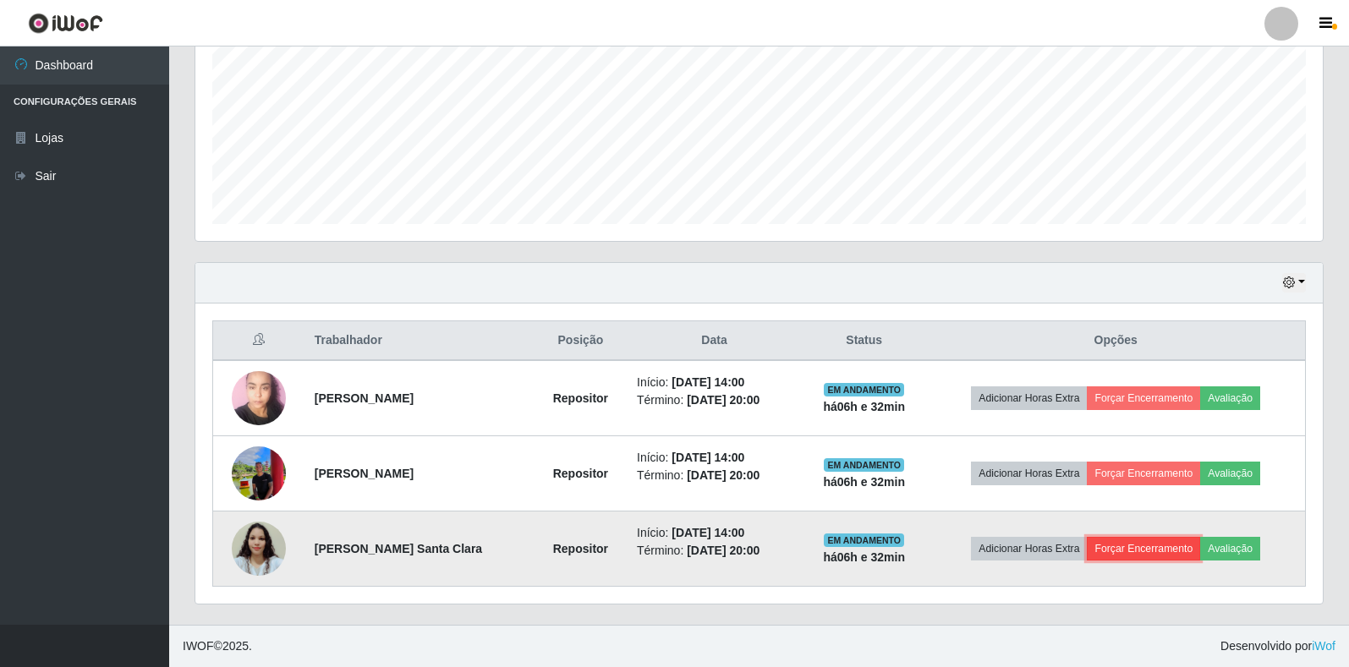
click at [1144, 557] on button "Forçar Encerramento" at bounding box center [1143, 549] width 113 height 24
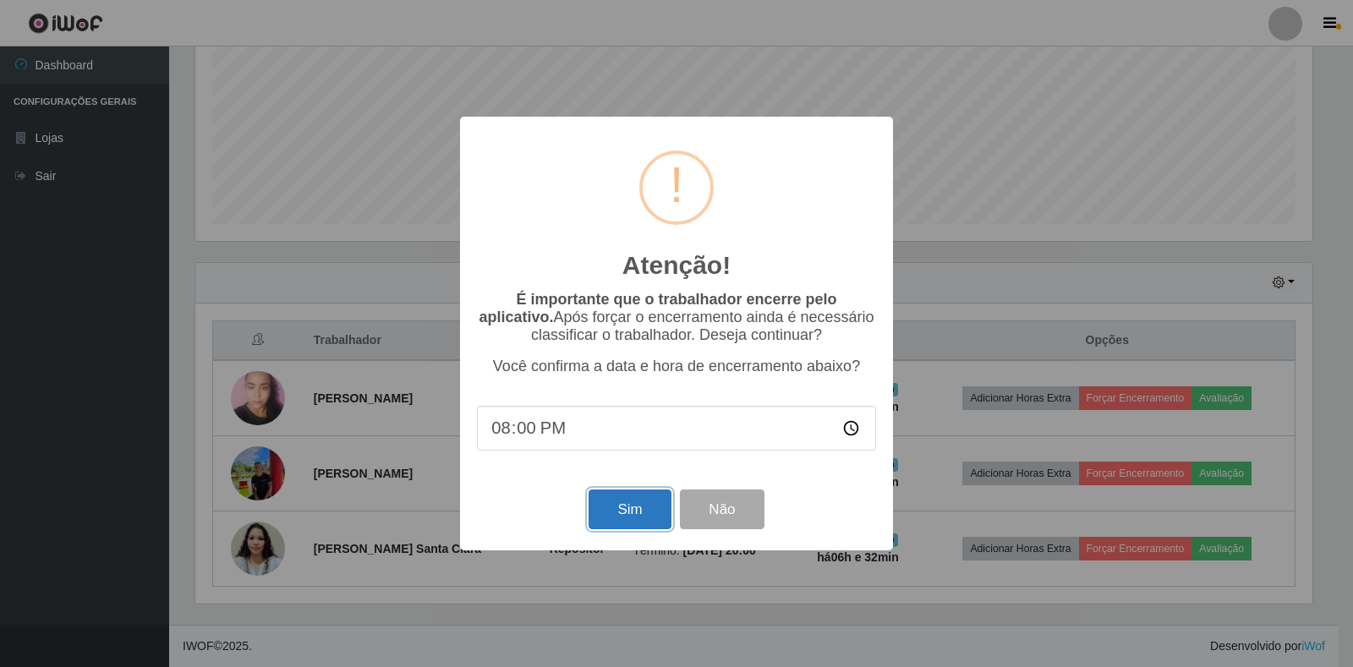
click at [657, 507] on button "Sim" at bounding box center [630, 510] width 82 height 40
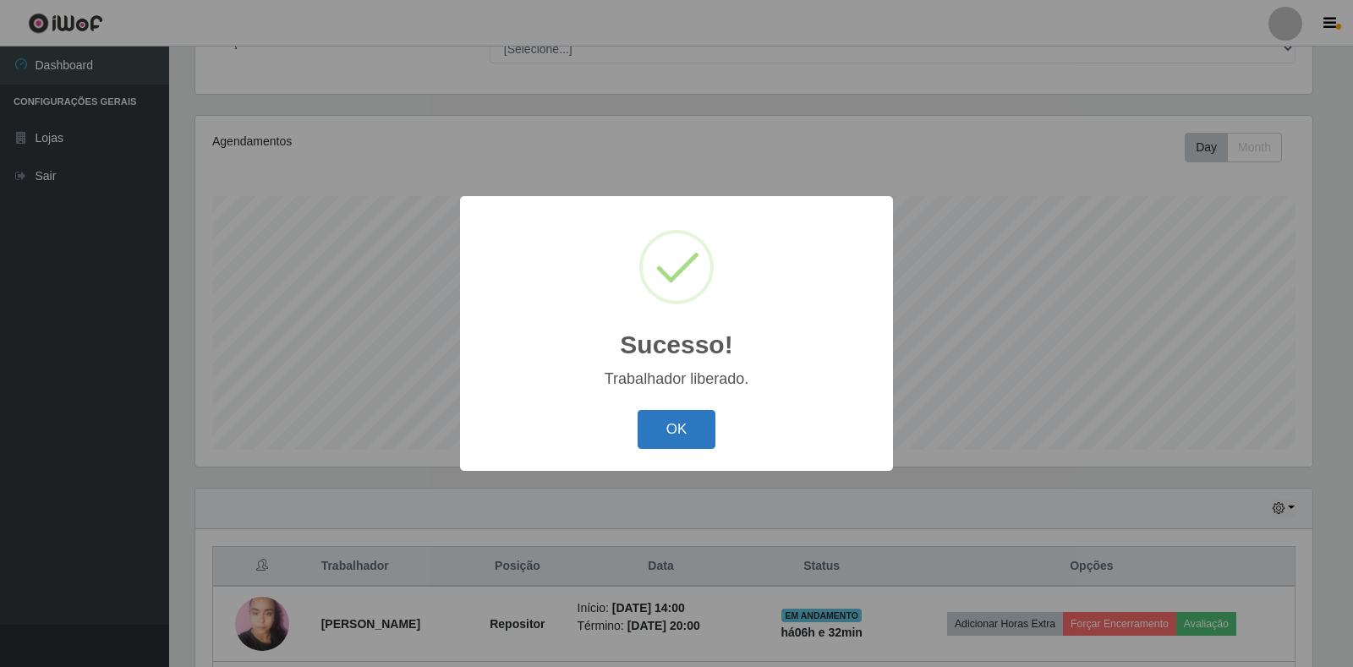
click at [702, 416] on button "OK" at bounding box center [677, 430] width 79 height 40
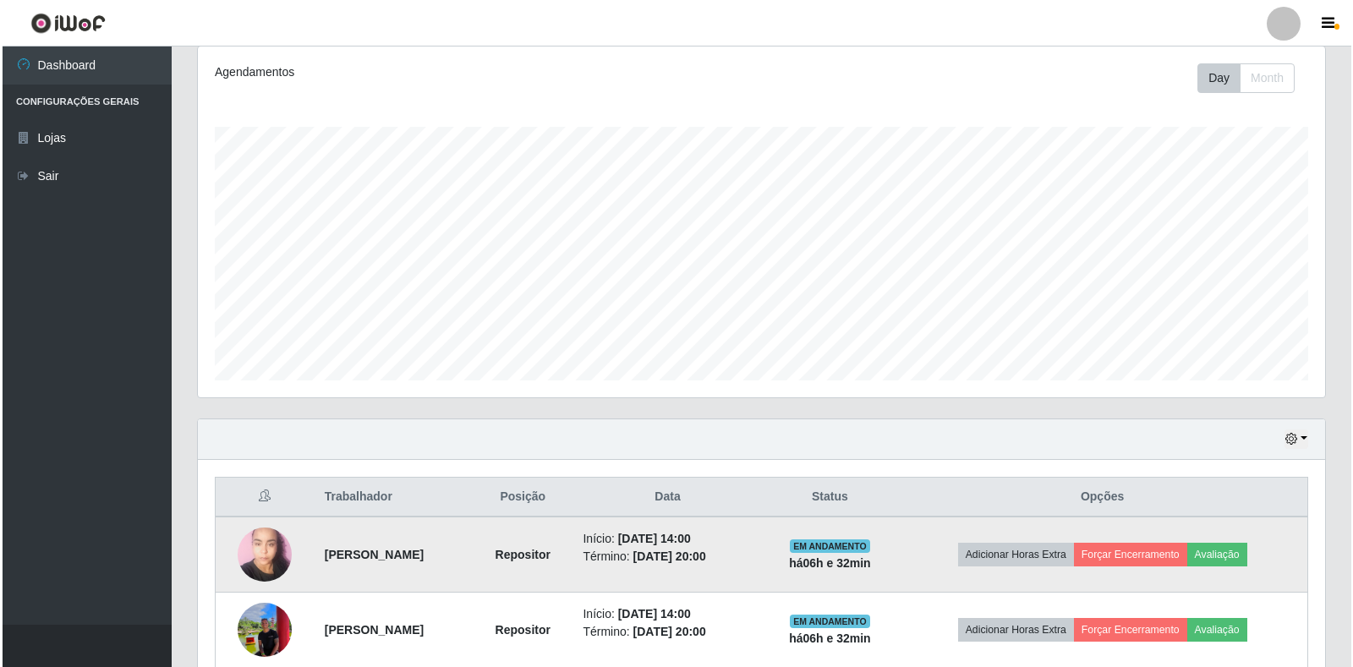
scroll to position [305, 0]
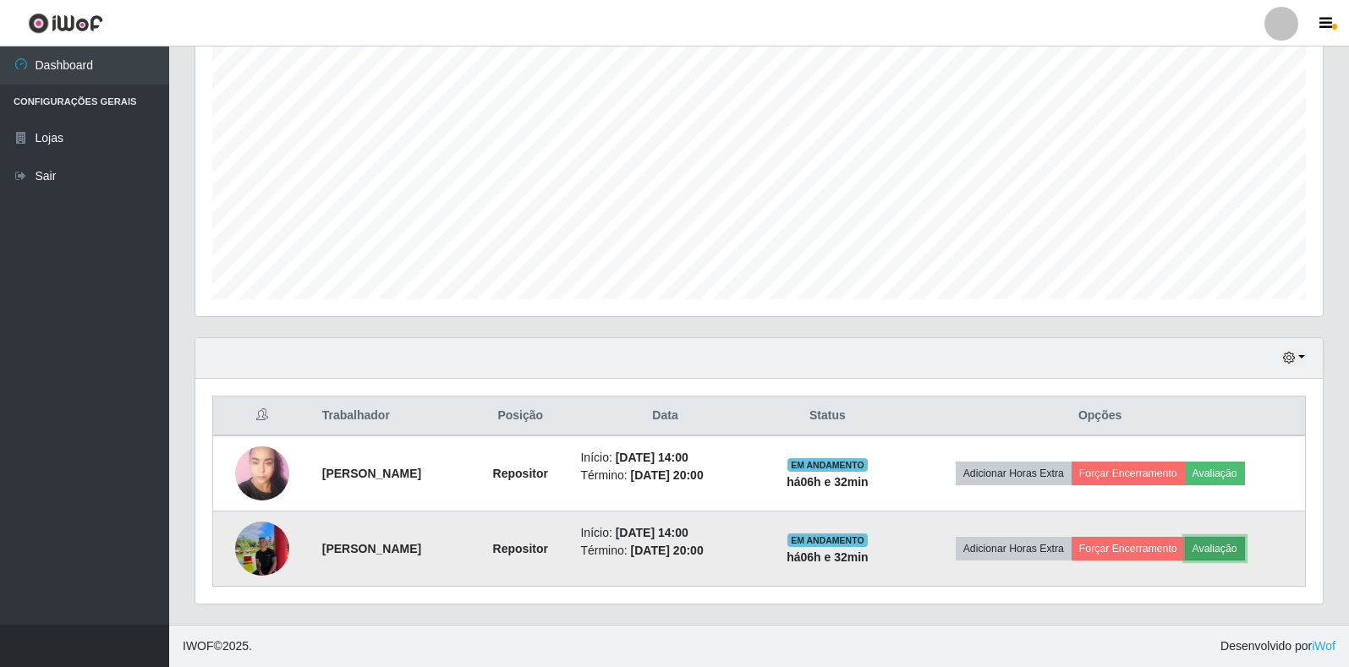
click at [1245, 538] on button "Avaliação" at bounding box center [1215, 549] width 60 height 24
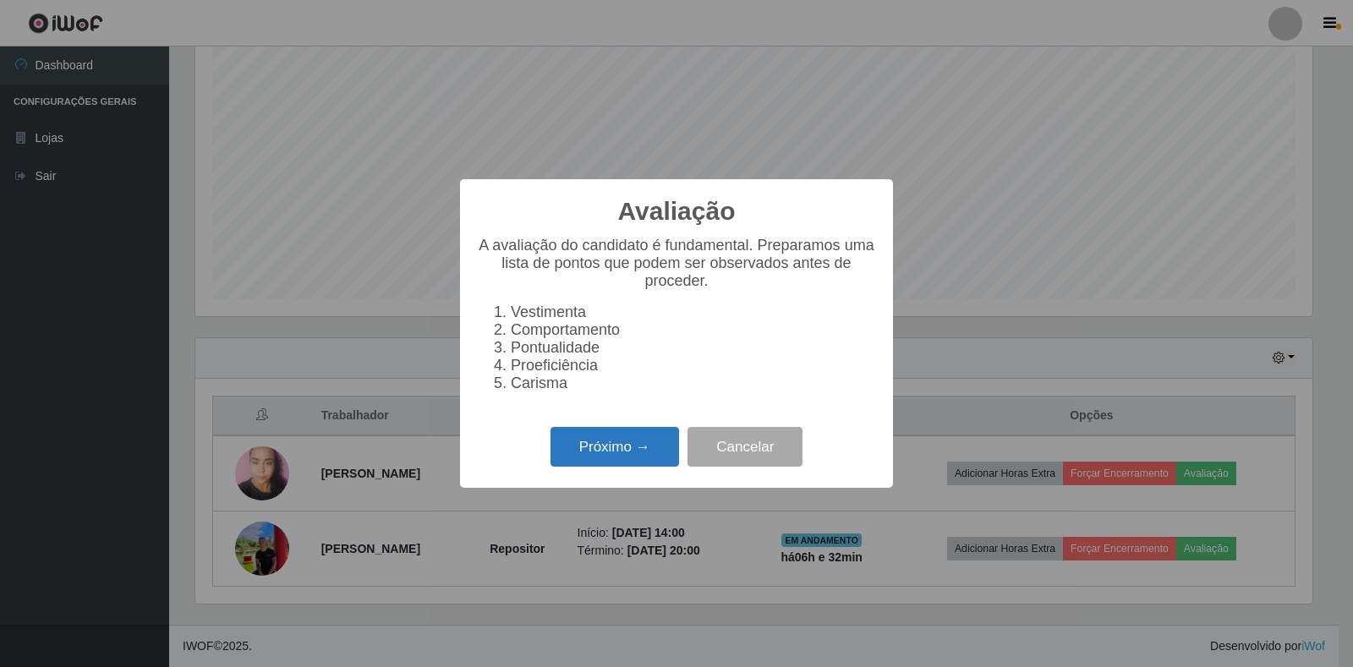
click at [665, 467] on button "Próximo →" at bounding box center [615, 447] width 129 height 40
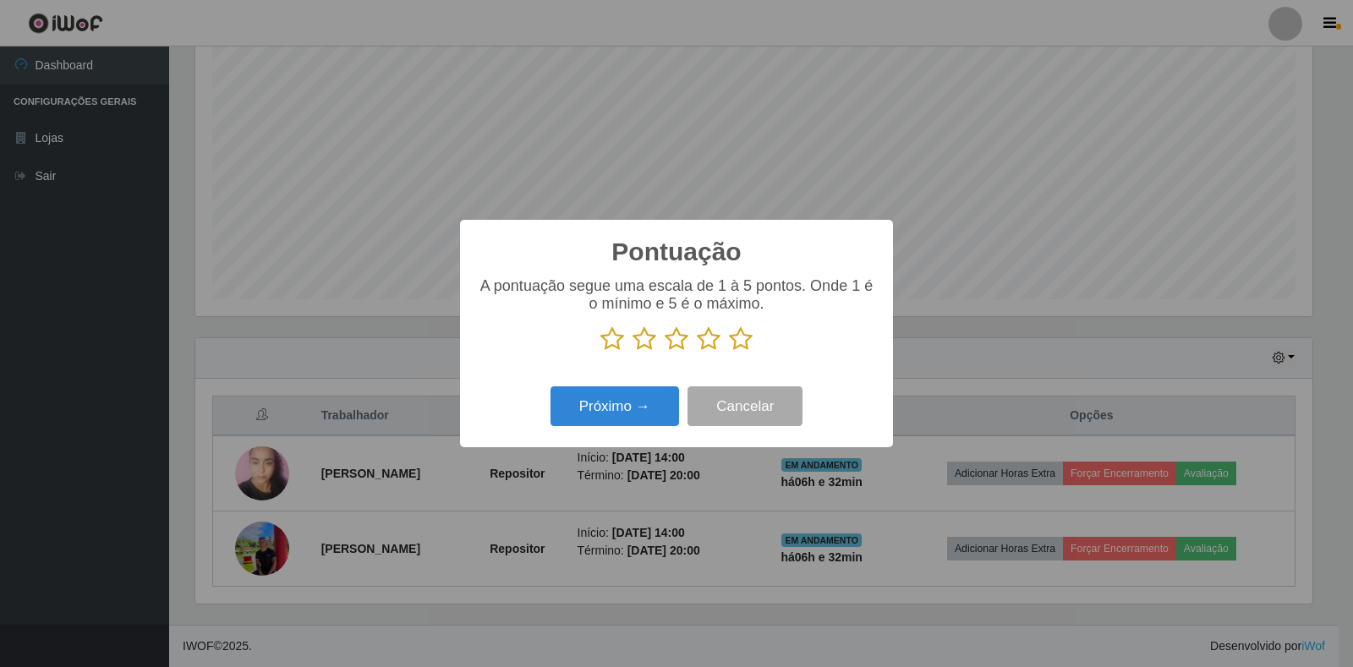
click at [743, 332] on icon at bounding box center [741, 338] width 24 height 25
click at [729, 352] on input "radio" at bounding box center [729, 352] width 0 height 0
click at [664, 405] on button "Próximo →" at bounding box center [615, 407] width 129 height 40
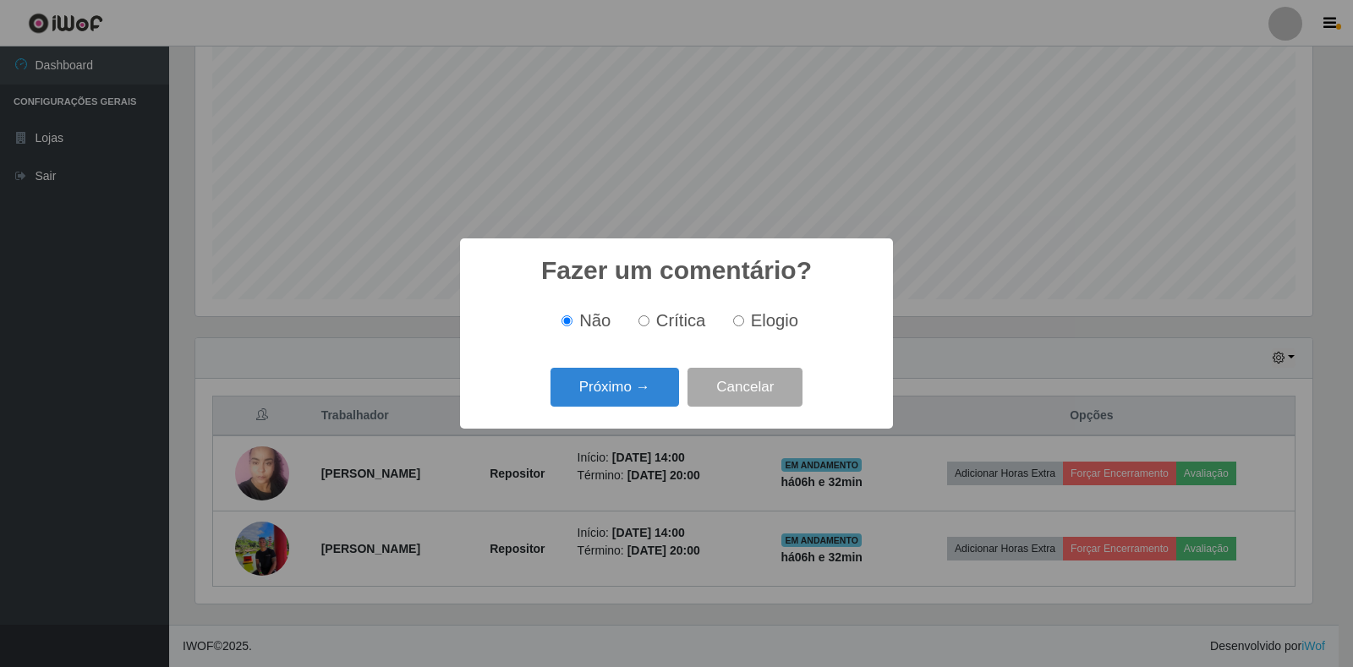
click at [664, 405] on button "Próximo →" at bounding box center [615, 388] width 129 height 40
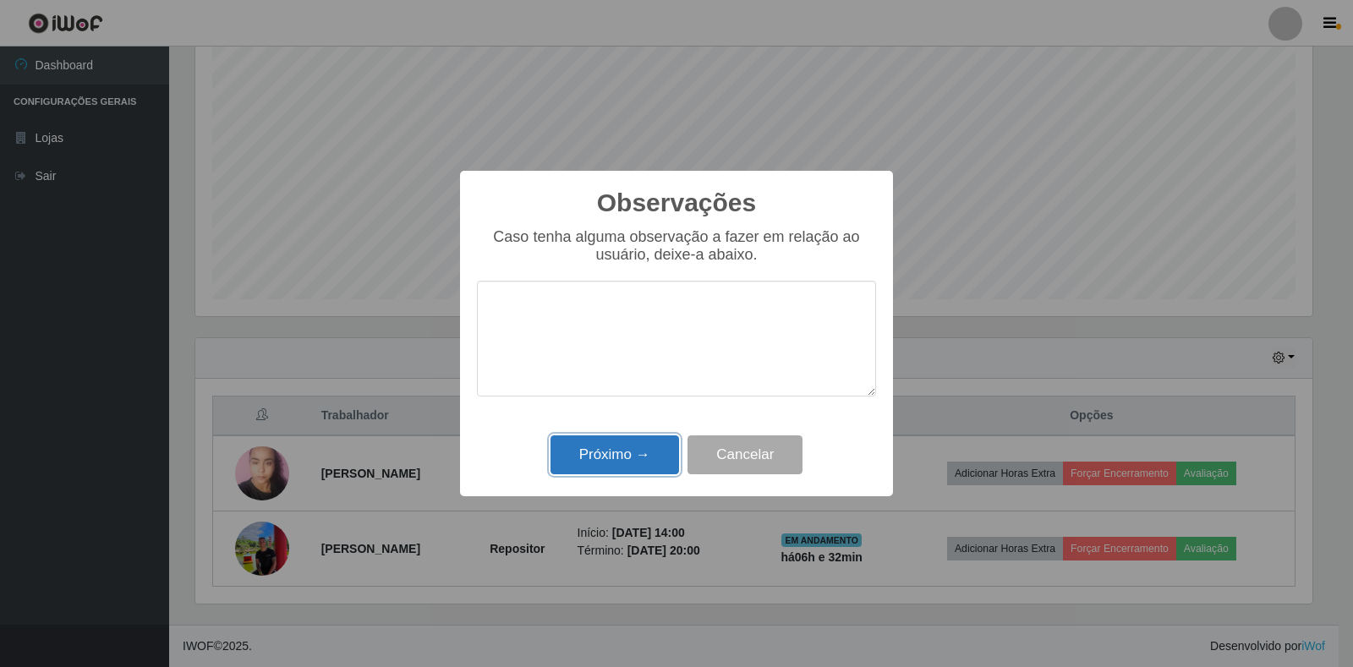
click at [650, 447] on button "Próximo →" at bounding box center [615, 456] width 129 height 40
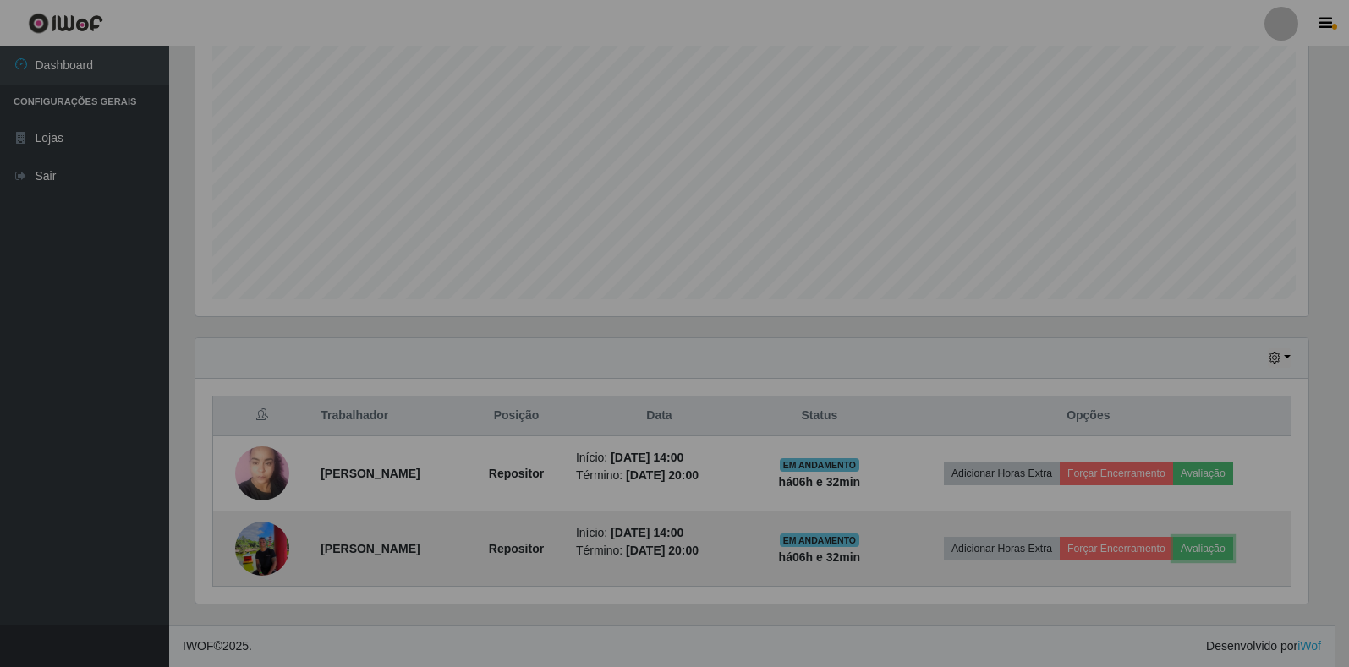
scroll to position [351, 1128]
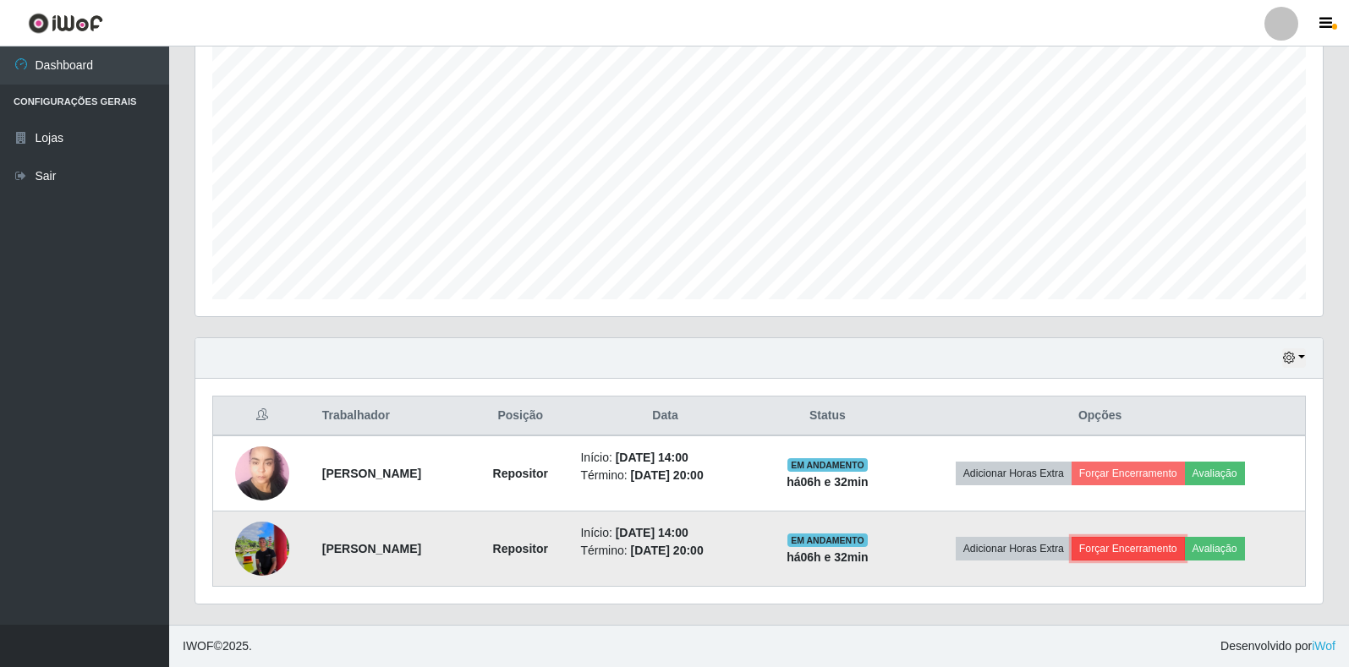
click at [1145, 549] on button "Forçar Encerramento" at bounding box center [1128, 549] width 113 height 24
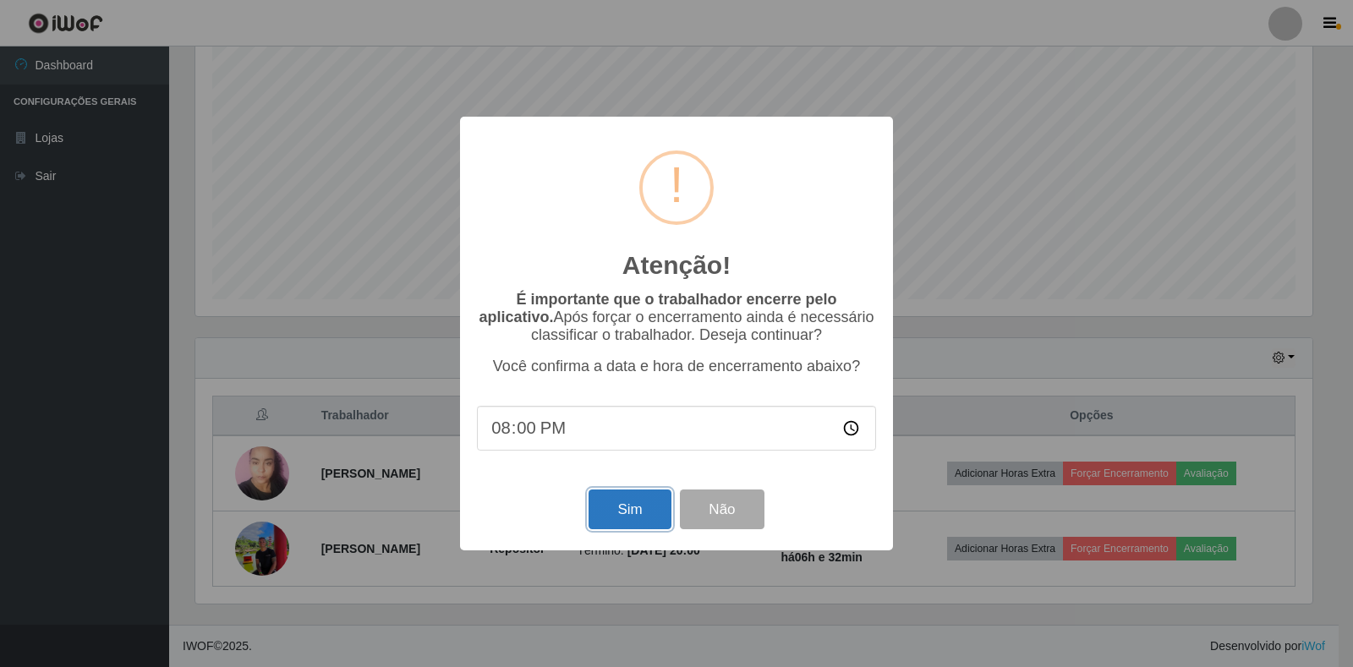
click at [621, 504] on button "Sim" at bounding box center [630, 510] width 82 height 40
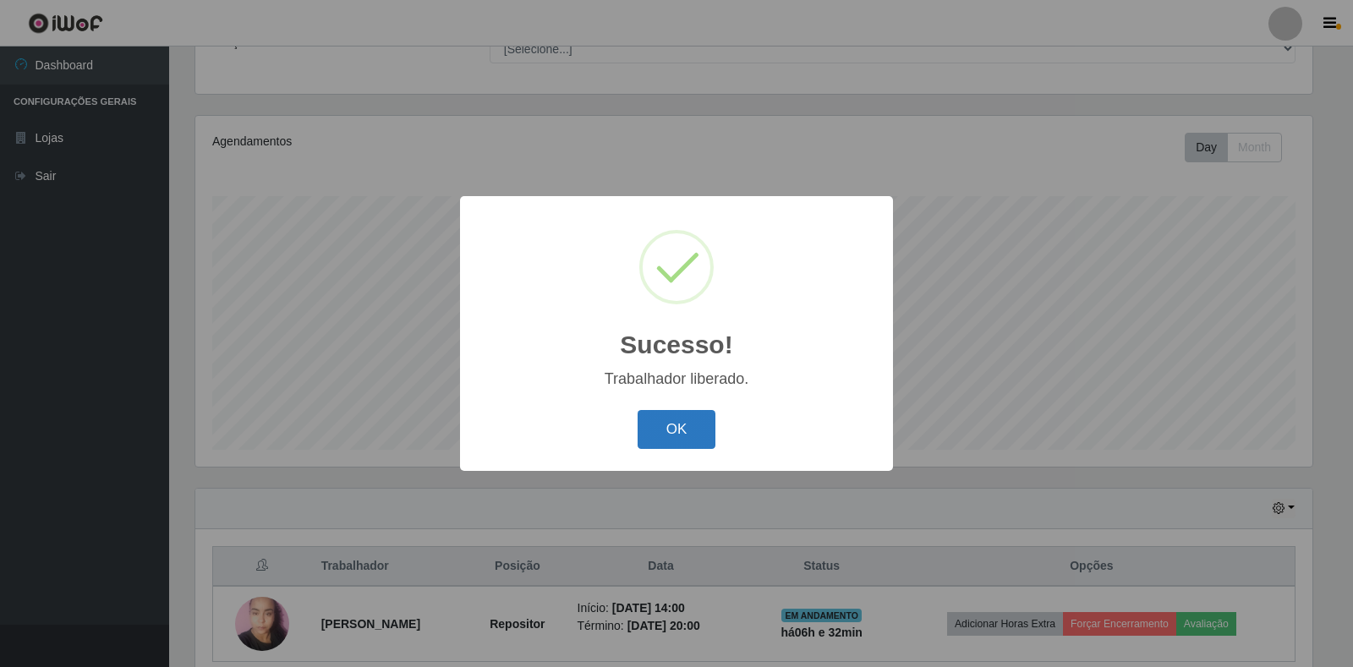
click at [679, 436] on button "OK" at bounding box center [677, 430] width 79 height 40
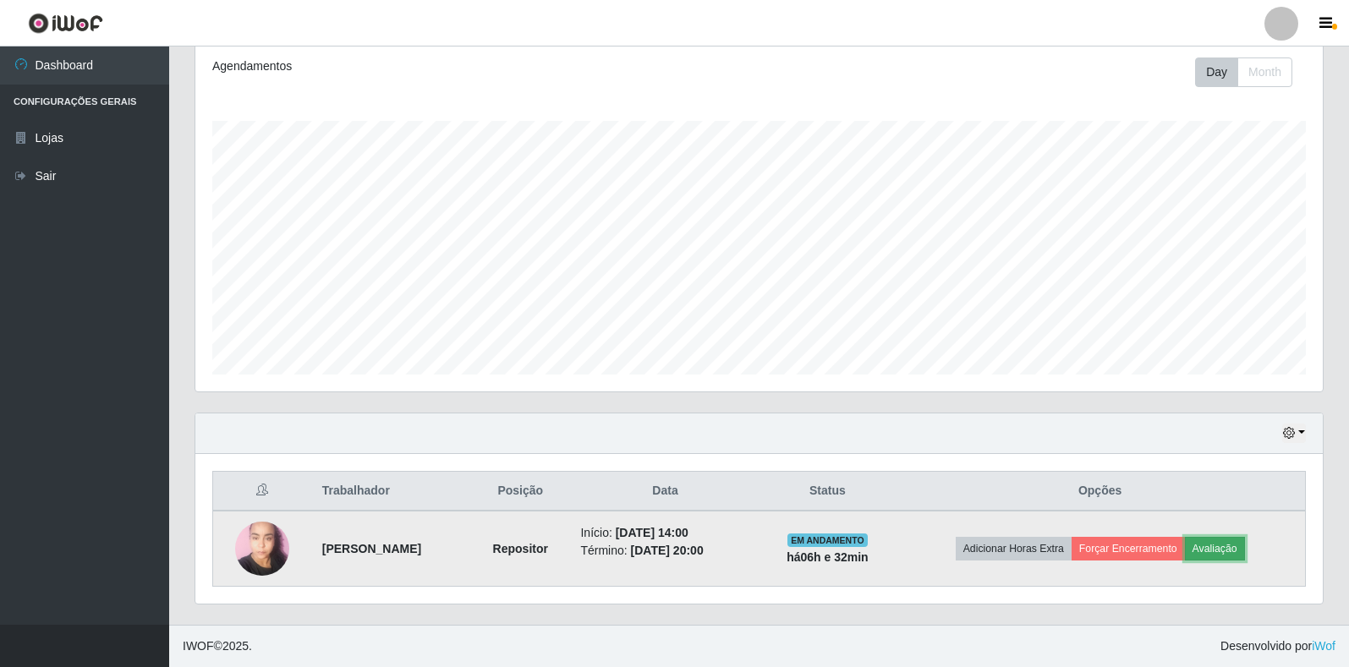
click at [1225, 544] on button "Avaliação" at bounding box center [1215, 549] width 60 height 24
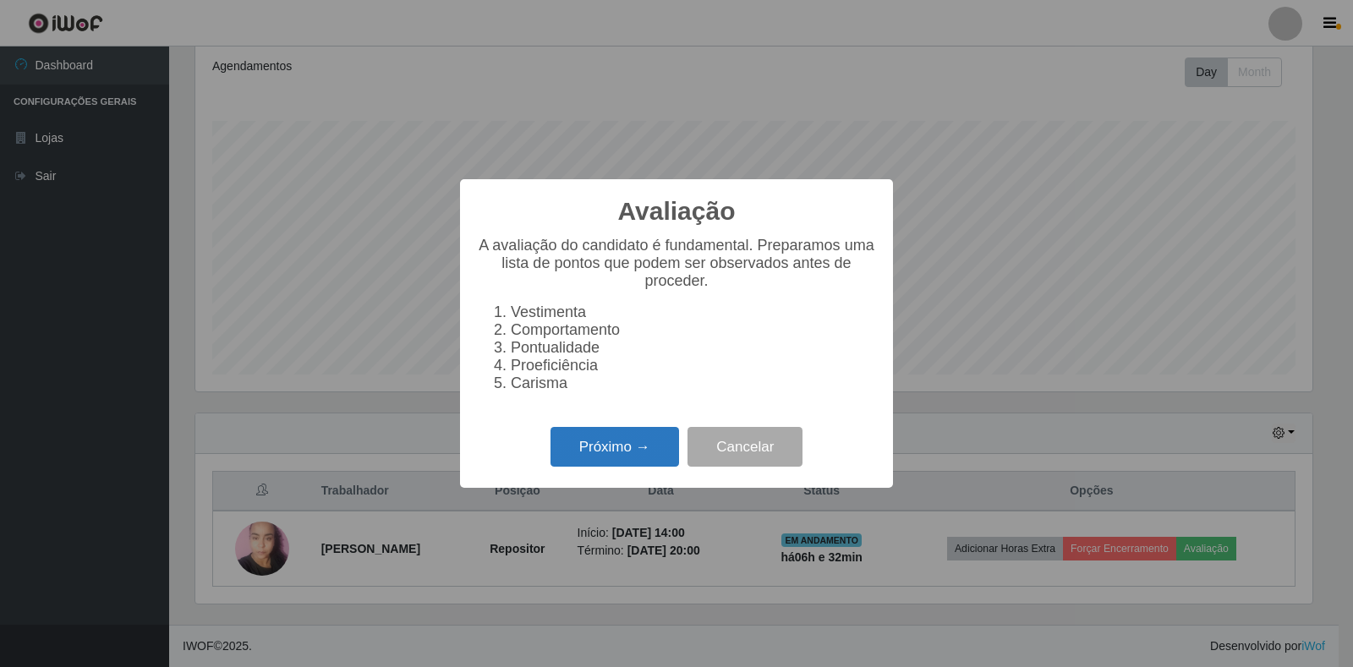
click at [592, 458] on button "Próximo →" at bounding box center [615, 447] width 129 height 40
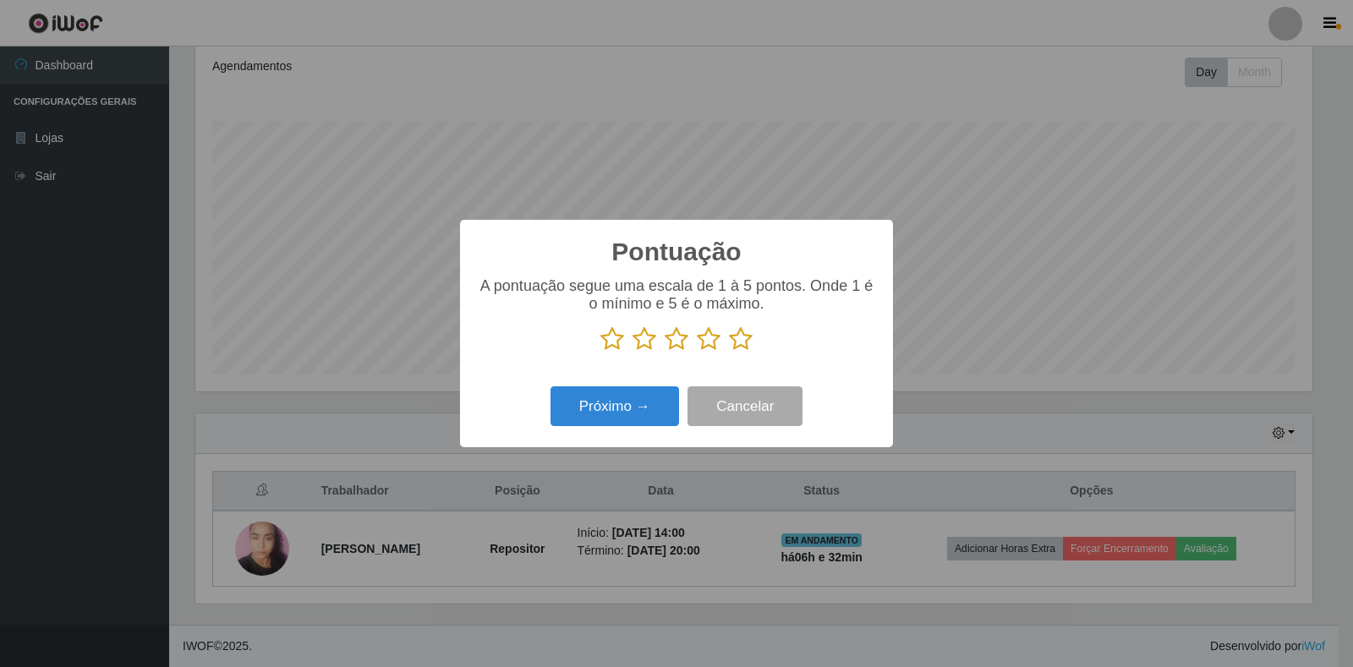
click at [739, 343] on icon at bounding box center [741, 338] width 24 height 25
click at [729, 352] on input "radio" at bounding box center [729, 352] width 0 height 0
click at [632, 409] on button "Próximo →" at bounding box center [615, 407] width 129 height 40
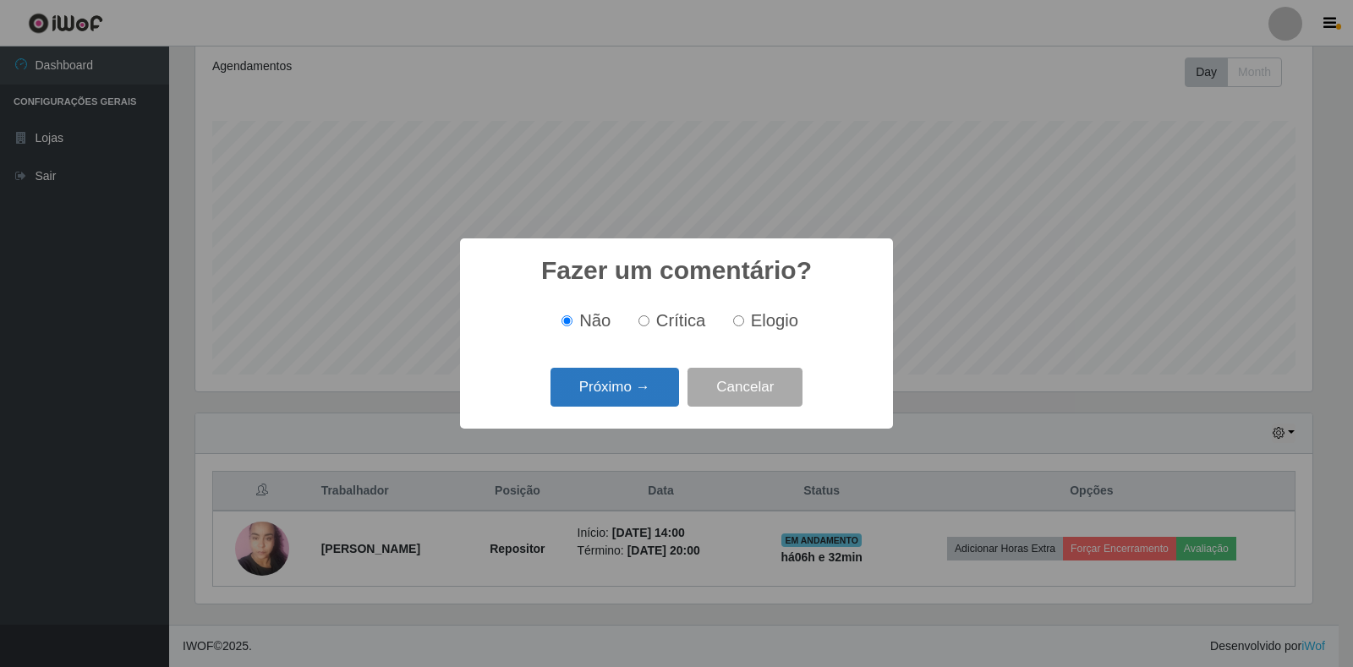
click at [631, 390] on button "Próximo →" at bounding box center [615, 388] width 129 height 40
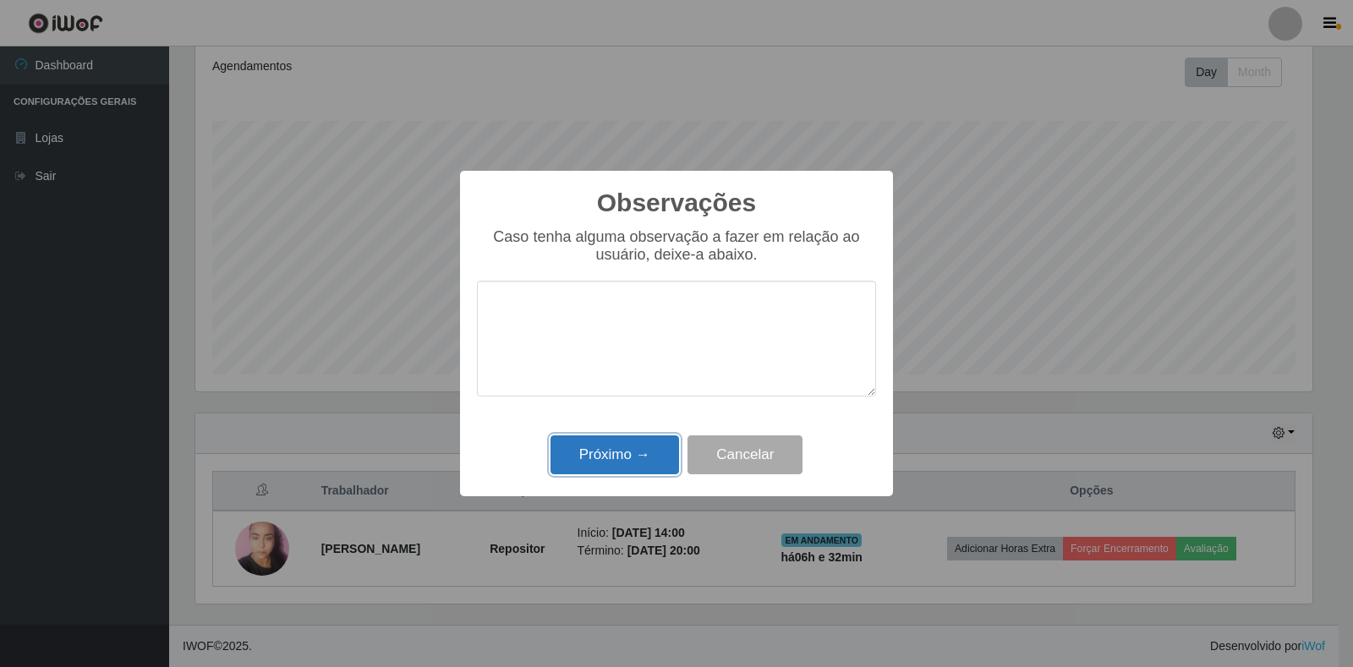
click at [626, 451] on button "Próximo →" at bounding box center [615, 456] width 129 height 40
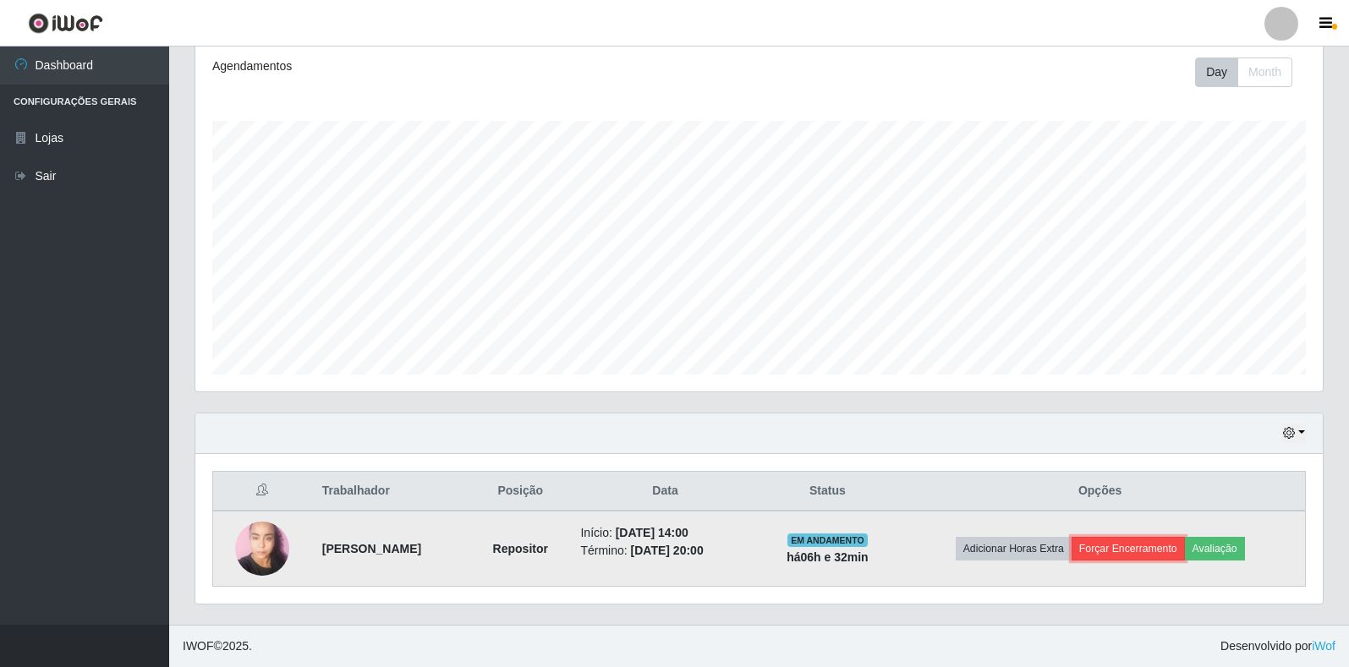
click at [1137, 551] on button "Forçar Encerramento" at bounding box center [1128, 549] width 113 height 24
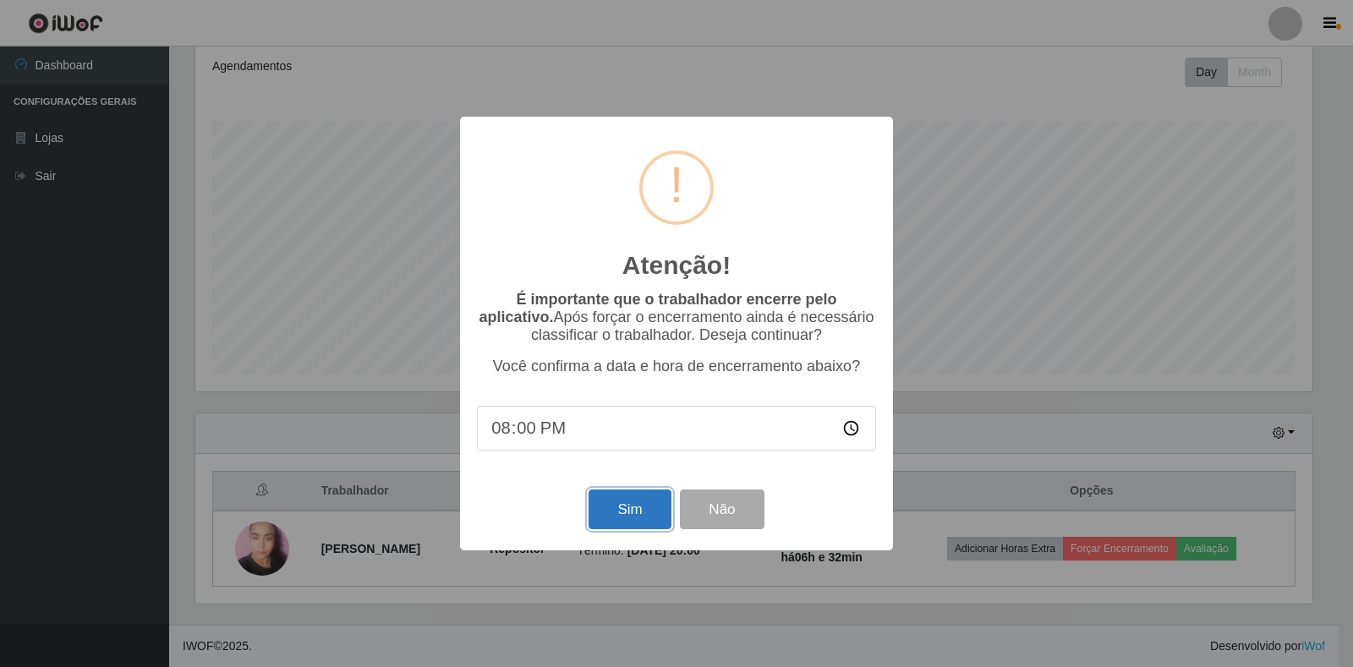
click at [608, 506] on button "Sim" at bounding box center [630, 510] width 82 height 40
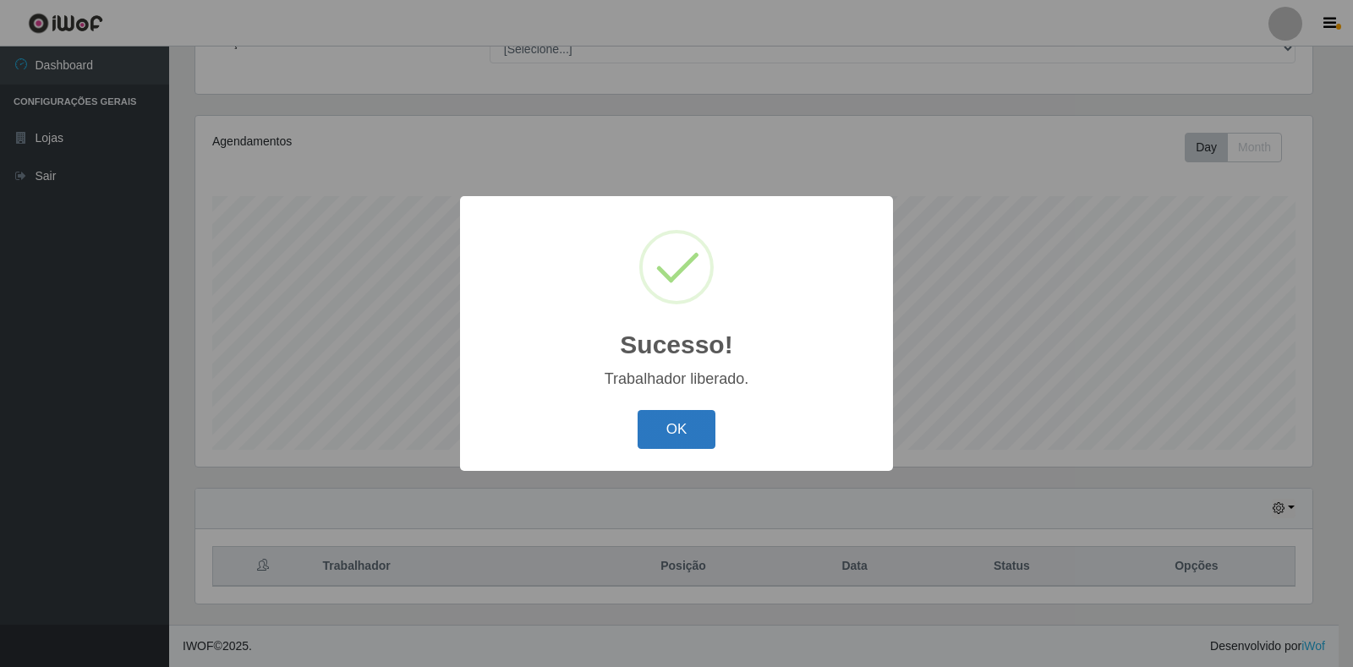
click at [688, 436] on button "OK" at bounding box center [677, 430] width 79 height 40
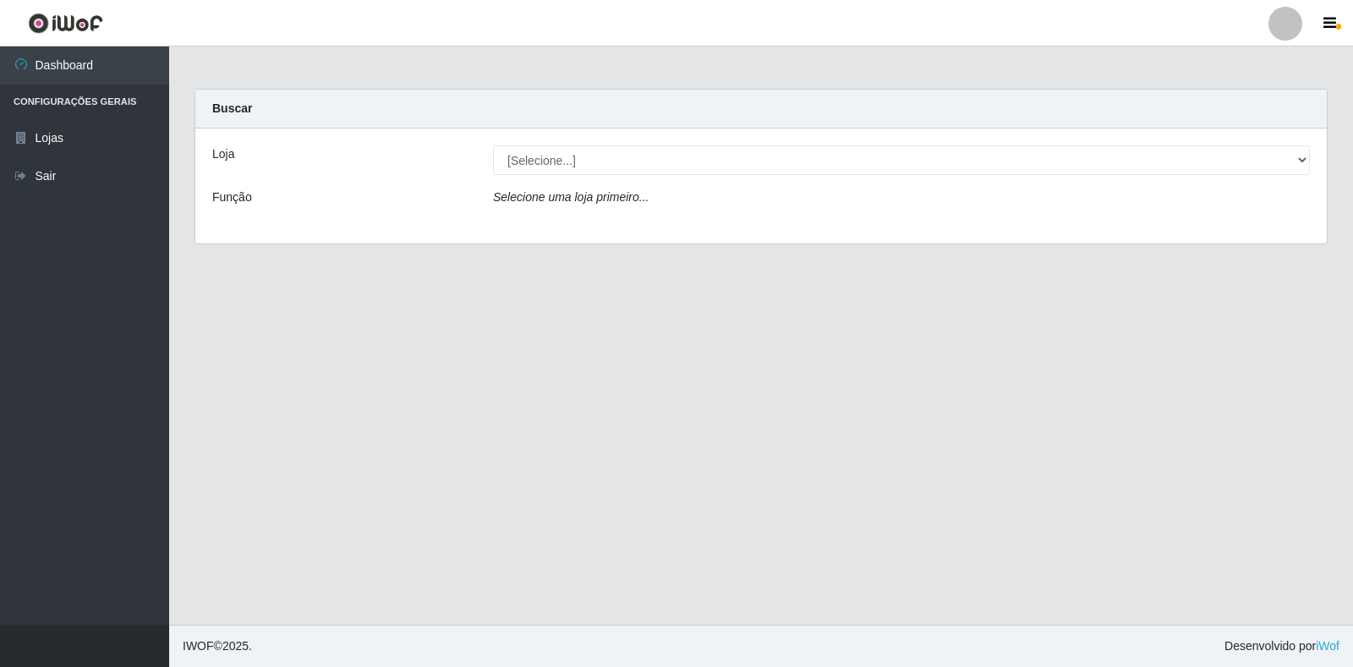
click at [1169, 222] on div "Loja [Selecione...] Atacado Vem - Loja 30 Laranjeiras Velha Função Selecione um…" at bounding box center [761, 186] width 1132 height 115
